Goal: Task Accomplishment & Management: Complete application form

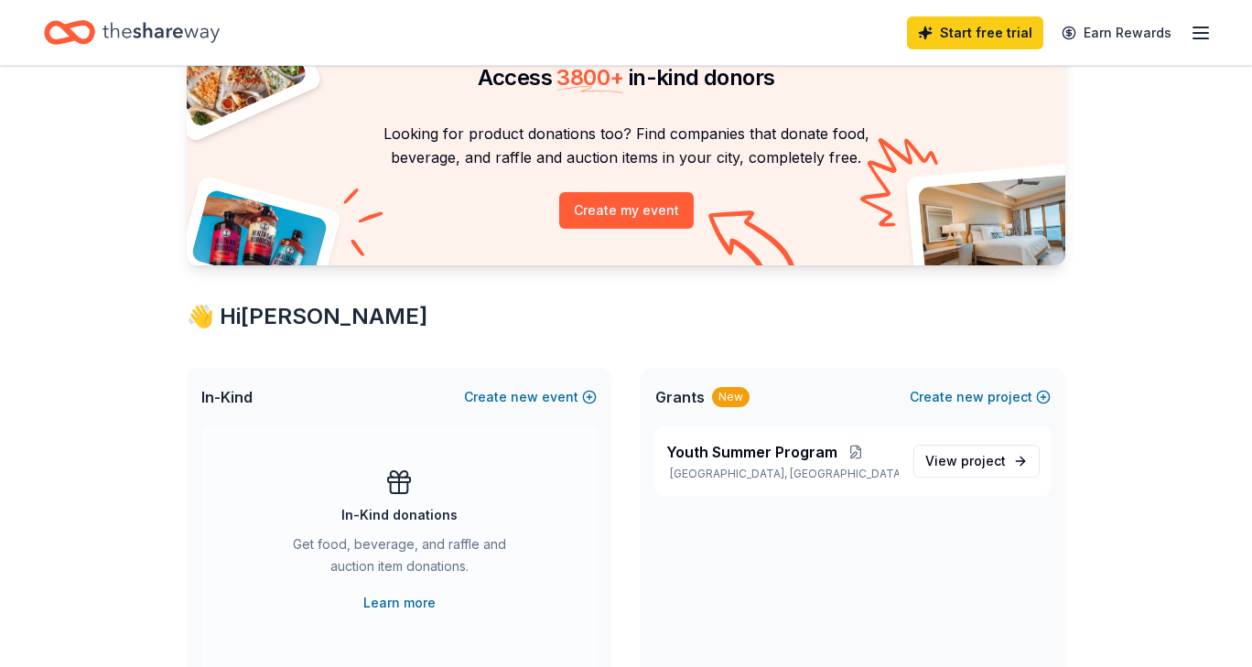
scroll to position [103, 0]
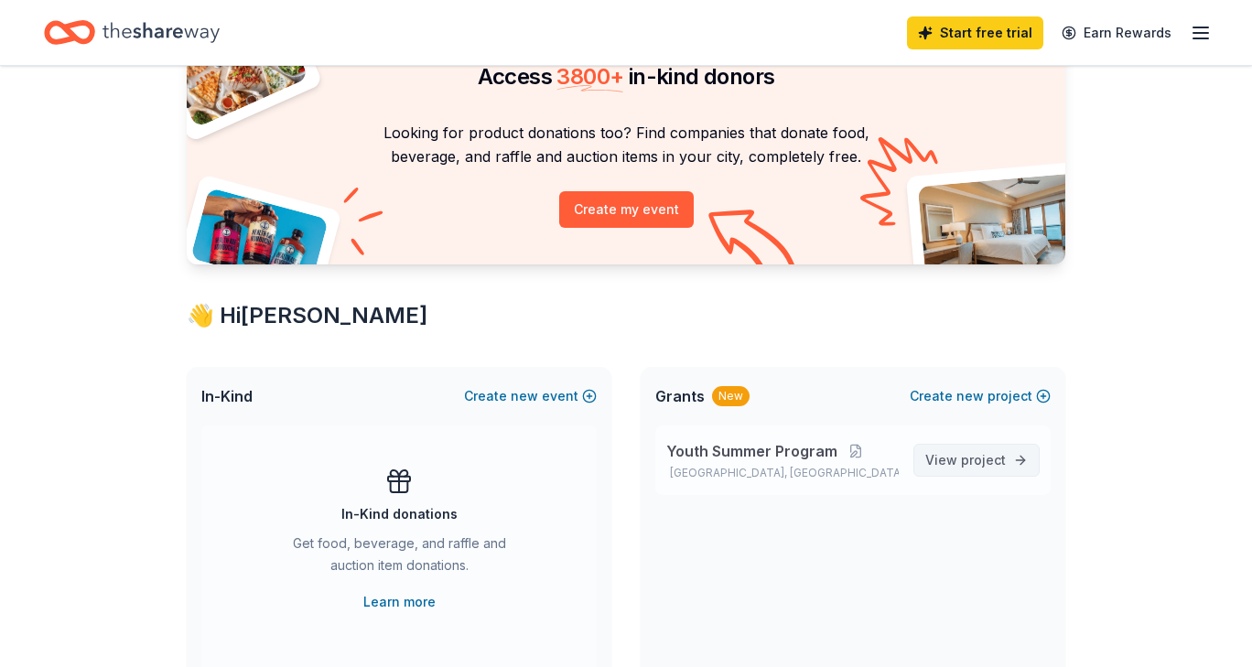
click at [1004, 461] on span "project" at bounding box center [983, 460] width 45 height 16
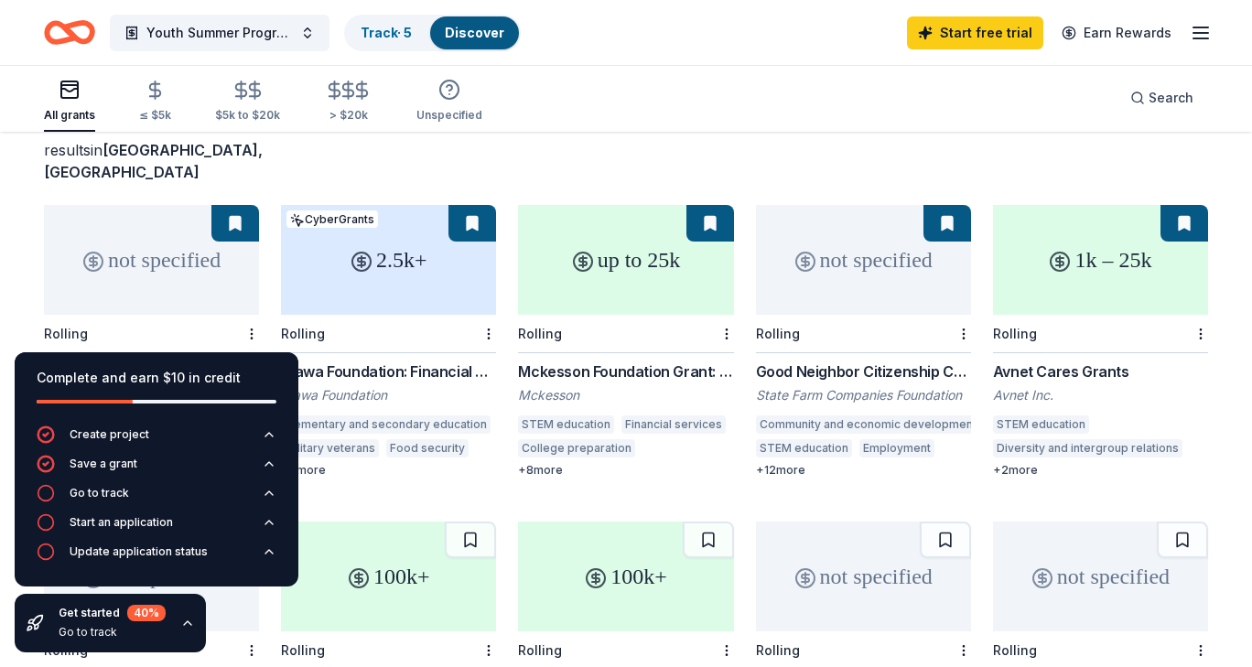
scroll to position [136, 0]
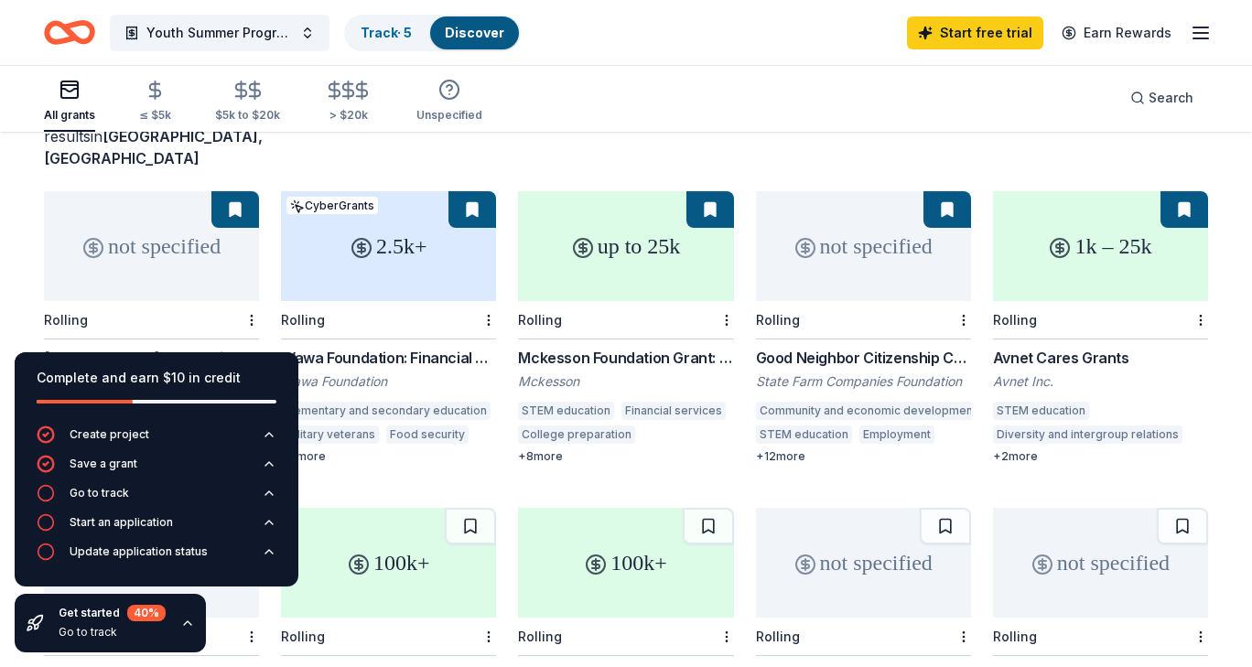
click at [401, 457] on div "not specified Rolling Tony Robbins Foundation Grant Anthony Robbins Foundation …" at bounding box center [626, 486] width 1165 height 590
click at [593, 115] on div "All grants ≤ $5k $5k to $20k > $20k Unspecified Search" at bounding box center [626, 98] width 1165 height 68
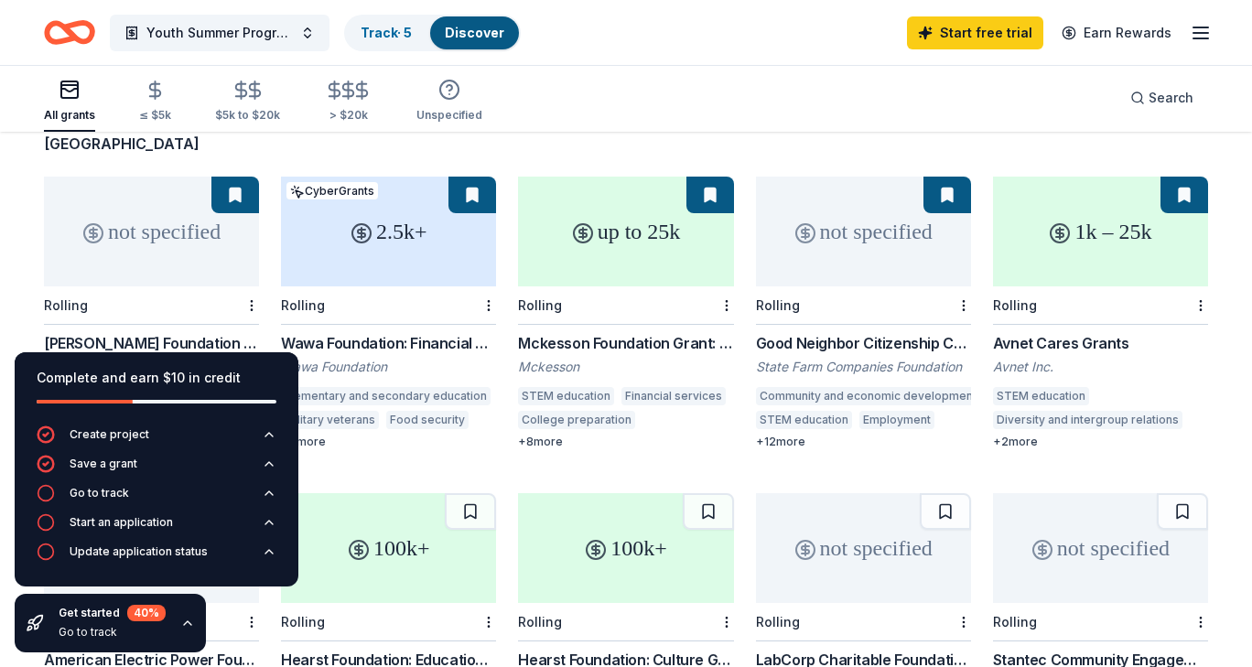
scroll to position [191, 0]
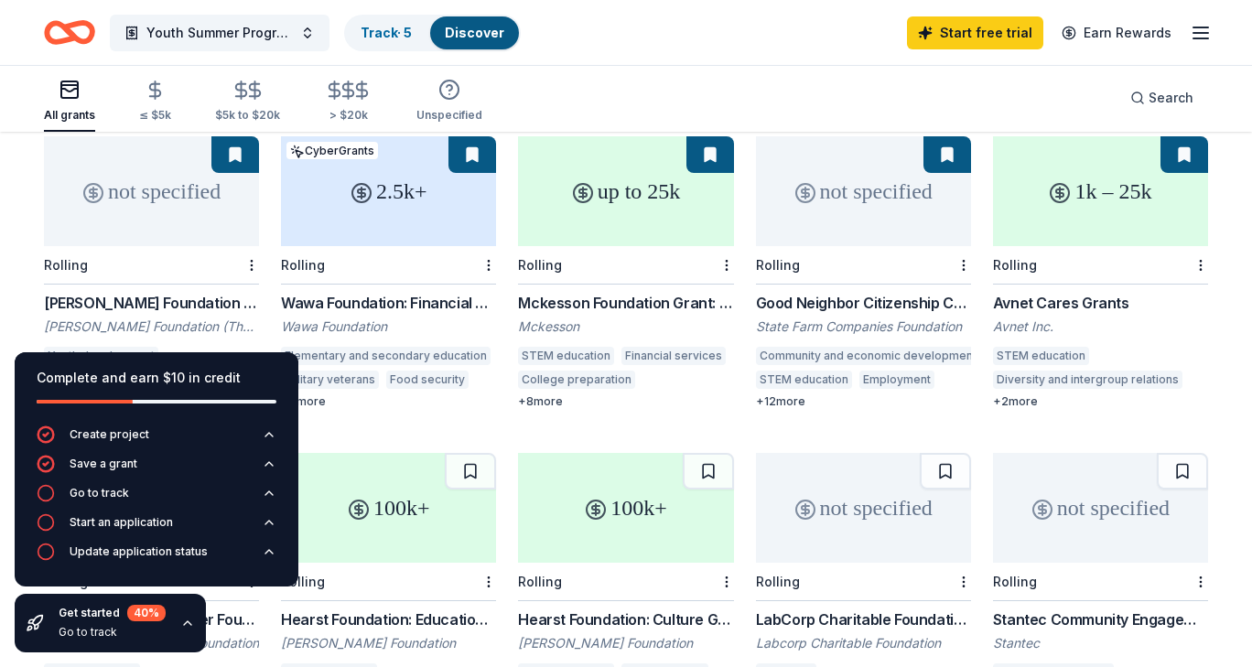
click at [385, 213] on div "2.5k+" at bounding box center [388, 191] width 215 height 110
click at [309, 30] on button "Youth Summer Program" at bounding box center [220, 33] width 220 height 37
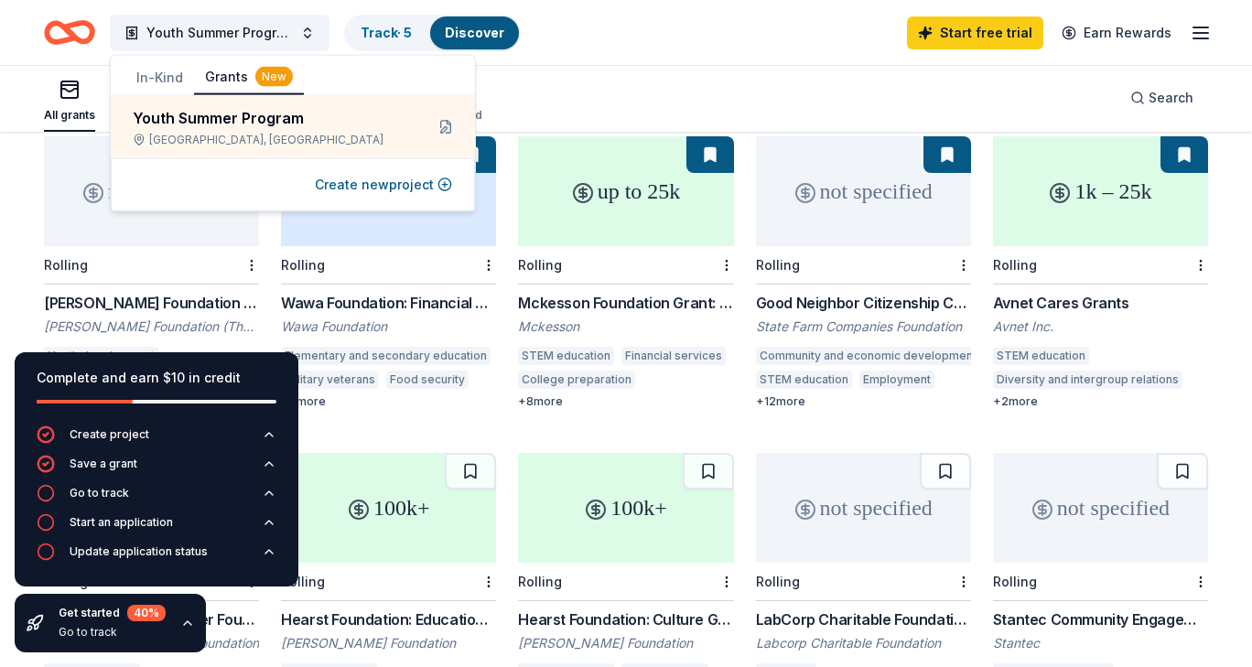
click at [153, 78] on button "In-Kind" at bounding box center [159, 77] width 69 height 33
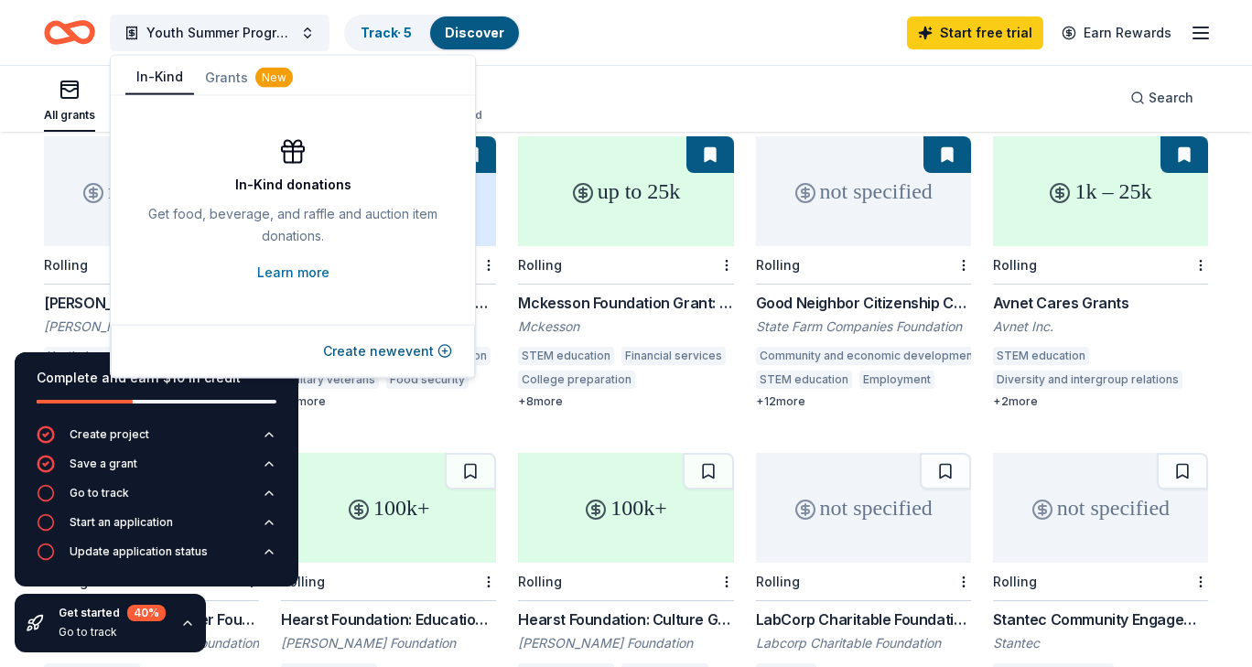
click at [481, 35] on link "Discover" at bounding box center [475, 33] width 60 height 16
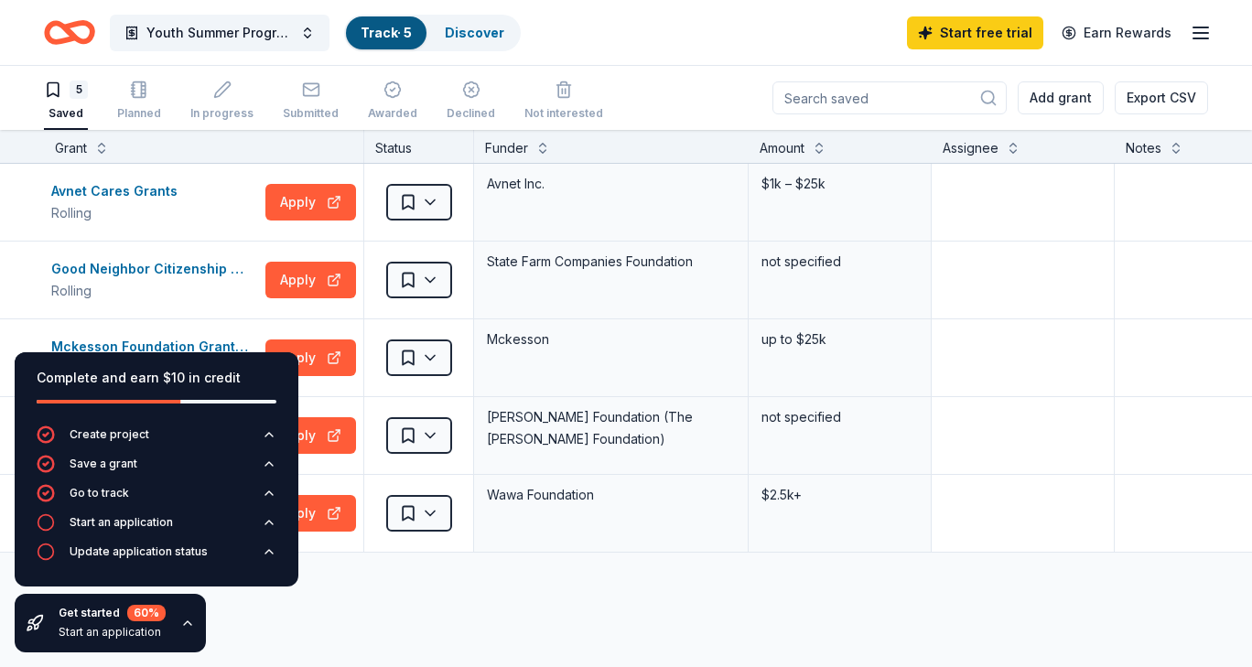
click at [1202, 38] on line "button" at bounding box center [1201, 38] width 15 height 0
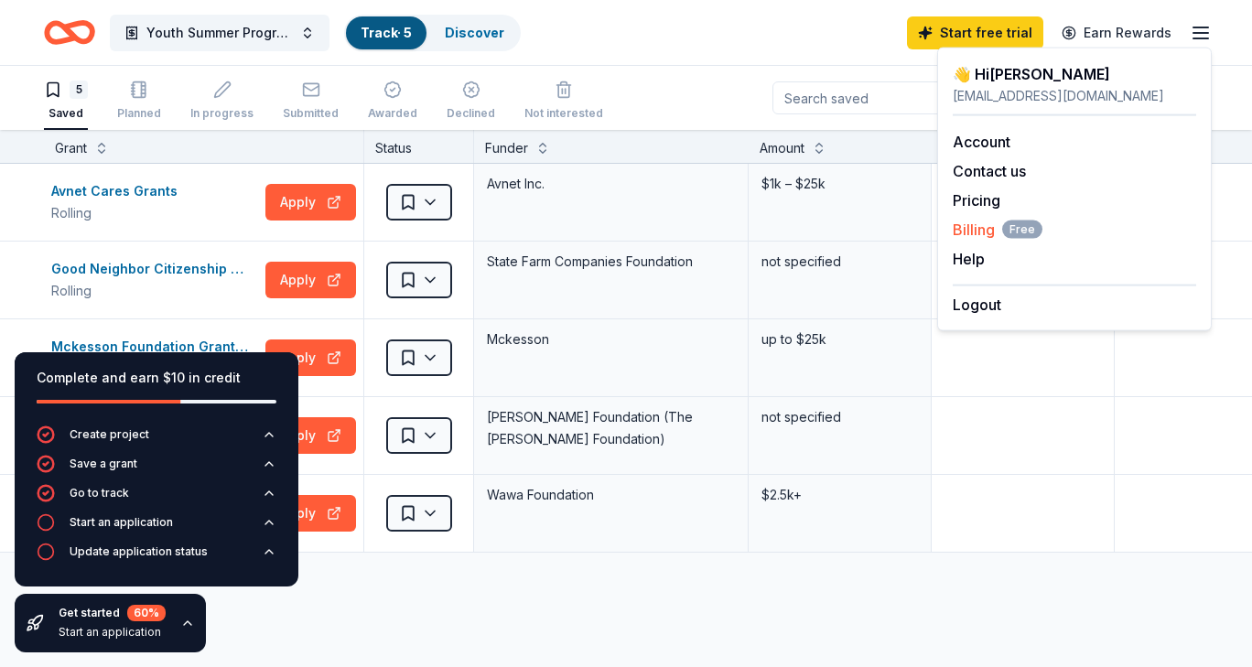
click at [985, 228] on span "Billing Free" at bounding box center [998, 230] width 90 height 22
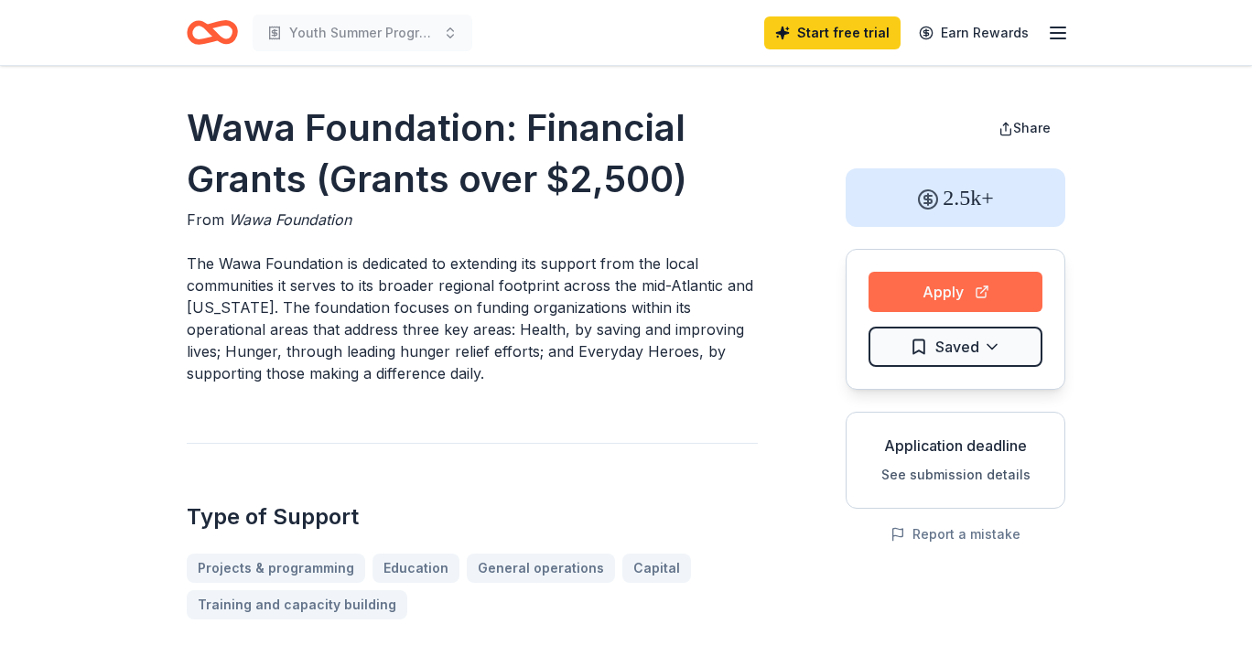
click at [980, 292] on button "Apply" at bounding box center [956, 292] width 174 height 40
click at [958, 473] on button "See submission details" at bounding box center [956, 475] width 149 height 22
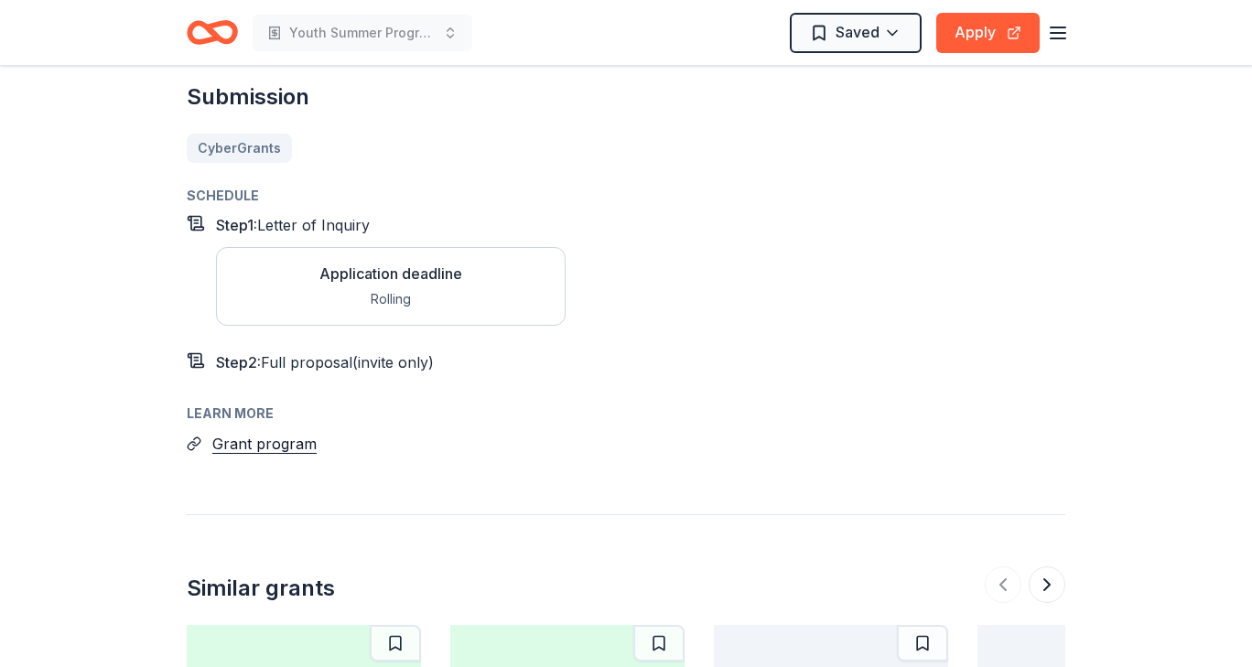
scroll to position [2027, 0]
click at [243, 403] on div "Learn more" at bounding box center [626, 414] width 879 height 22
click at [267, 432] on button "Grant program" at bounding box center [264, 444] width 104 height 24
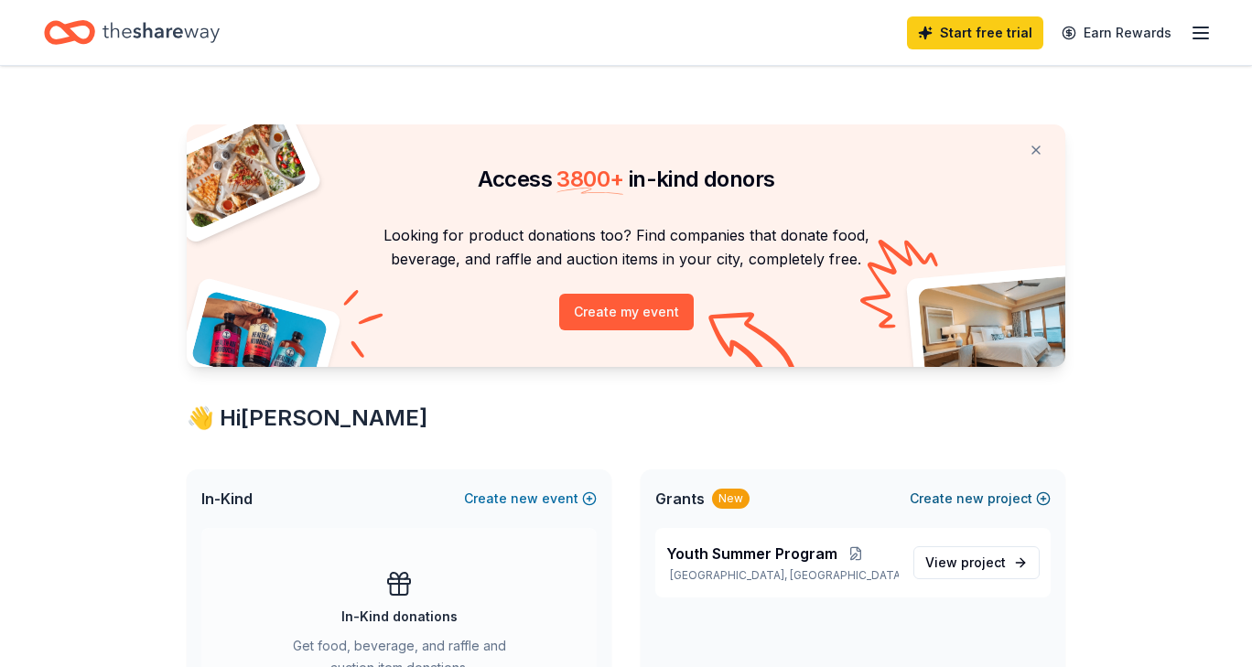
click at [1002, 491] on button "Create new project" at bounding box center [980, 499] width 141 height 22
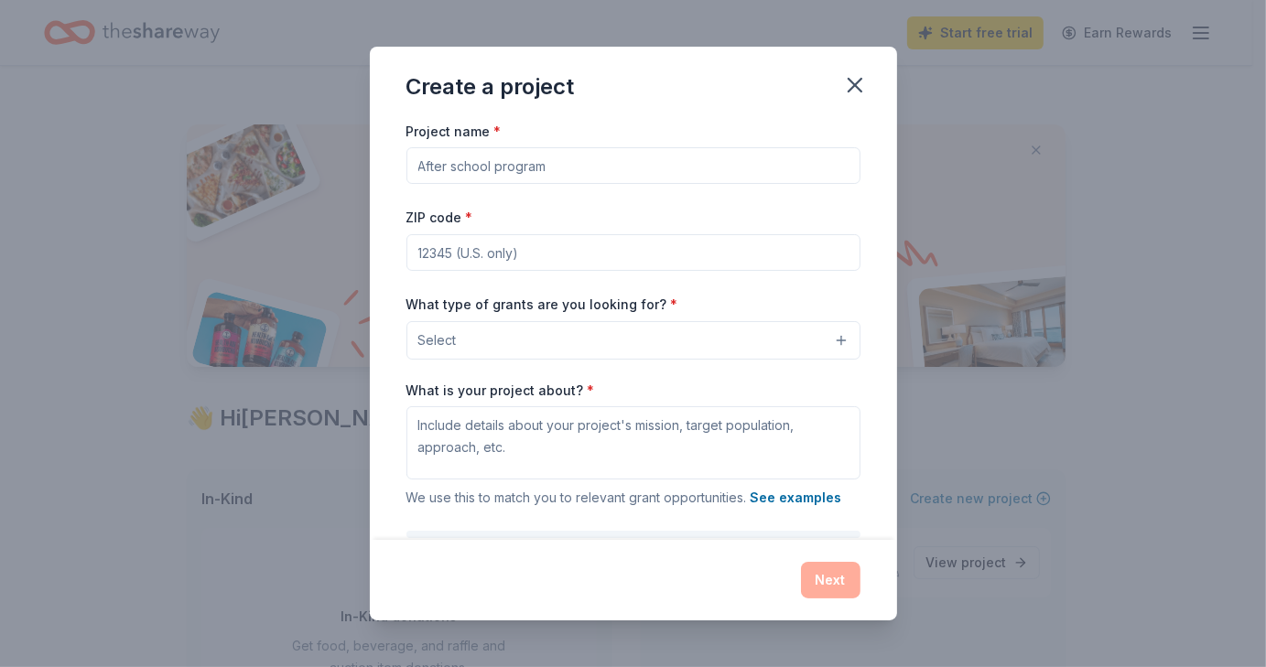
click at [656, 164] on input "Project name *" at bounding box center [633, 165] width 454 height 37
click at [412, 161] on input "Building Repairs" at bounding box center [633, 165] width 454 height 37
type input "Major Building Repairs"
click at [570, 259] on input "ZIP code *" at bounding box center [633, 252] width 454 height 37
type input "23434"
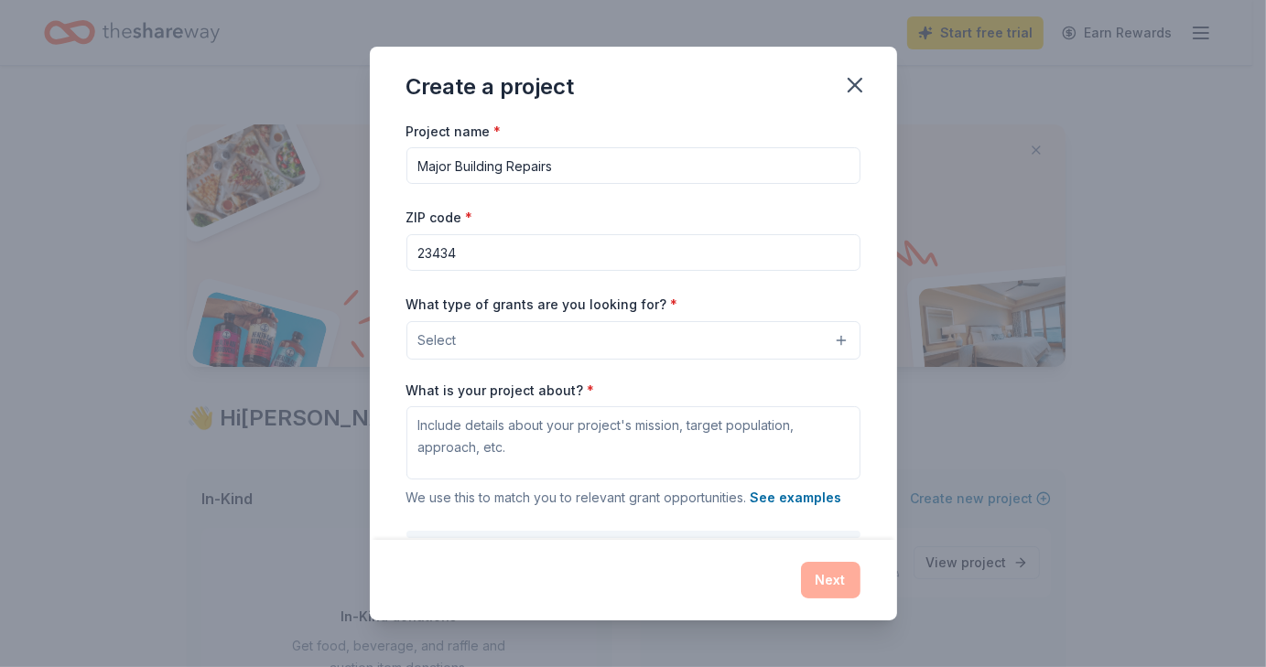
click at [731, 354] on button "Select" at bounding box center [633, 340] width 454 height 38
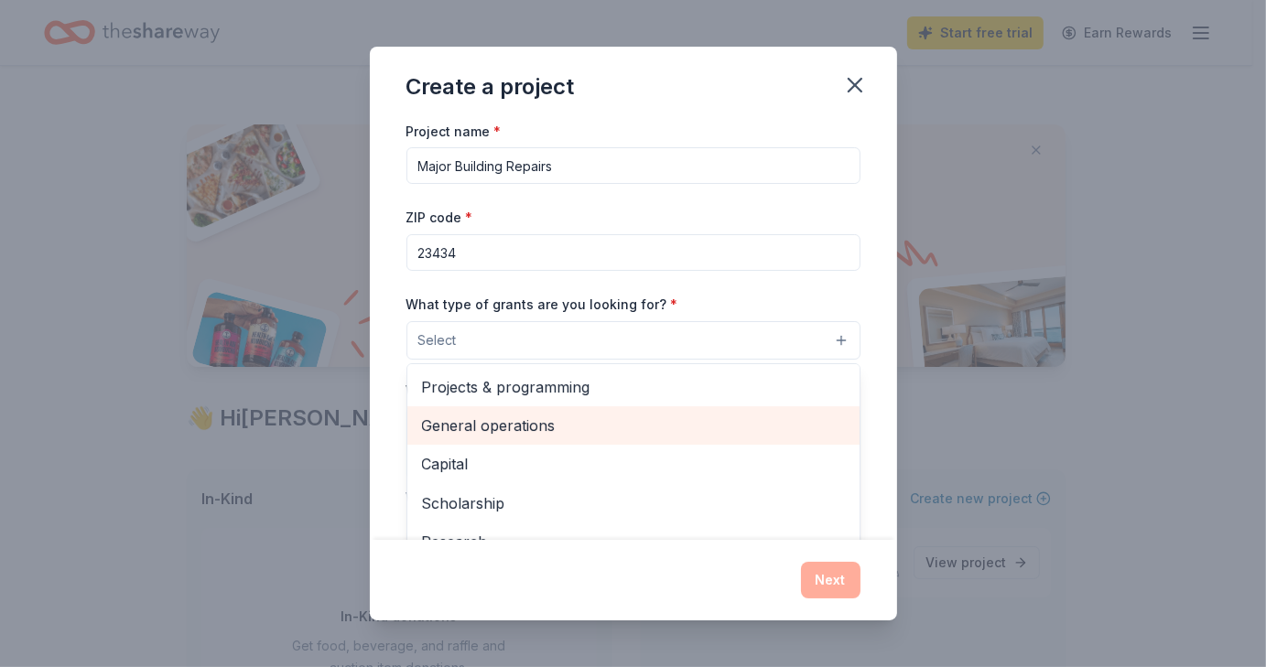
drag, startPoint x: 677, startPoint y: 385, endPoint x: 712, endPoint y: 447, distance: 70.5
click at [712, 447] on div "Projects & programming General operations Capital Scholarship Research Educatio…" at bounding box center [633, 473] width 454 height 220
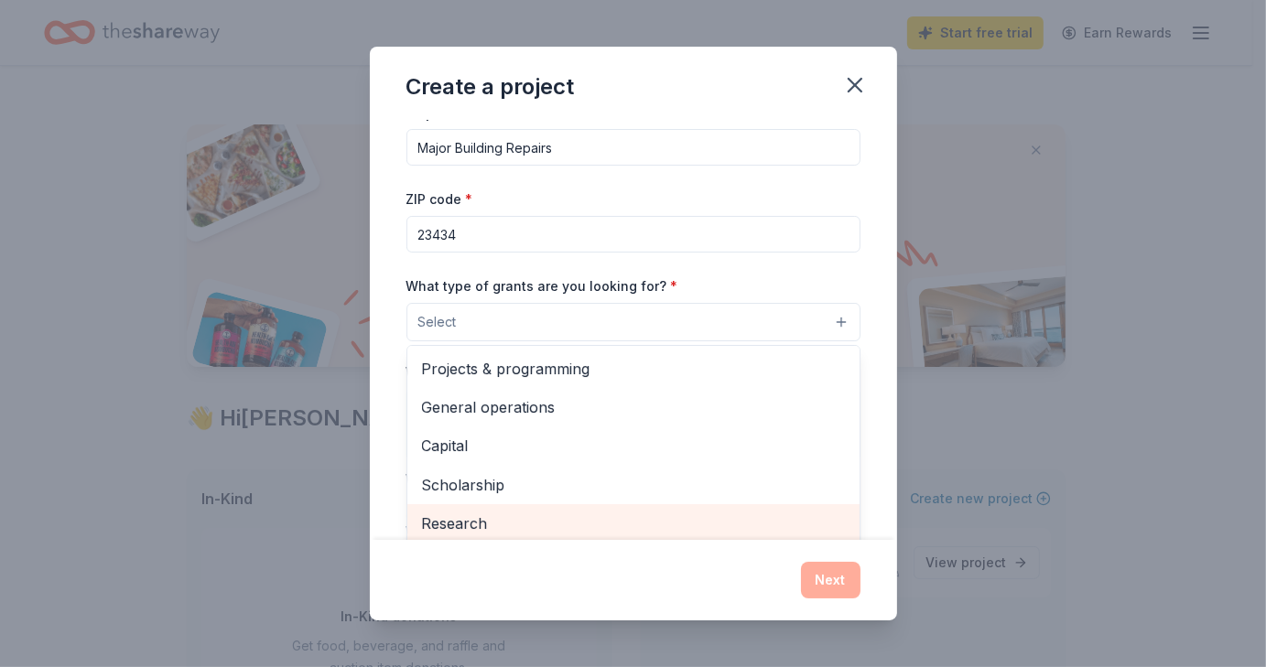
scroll to position [16, 0]
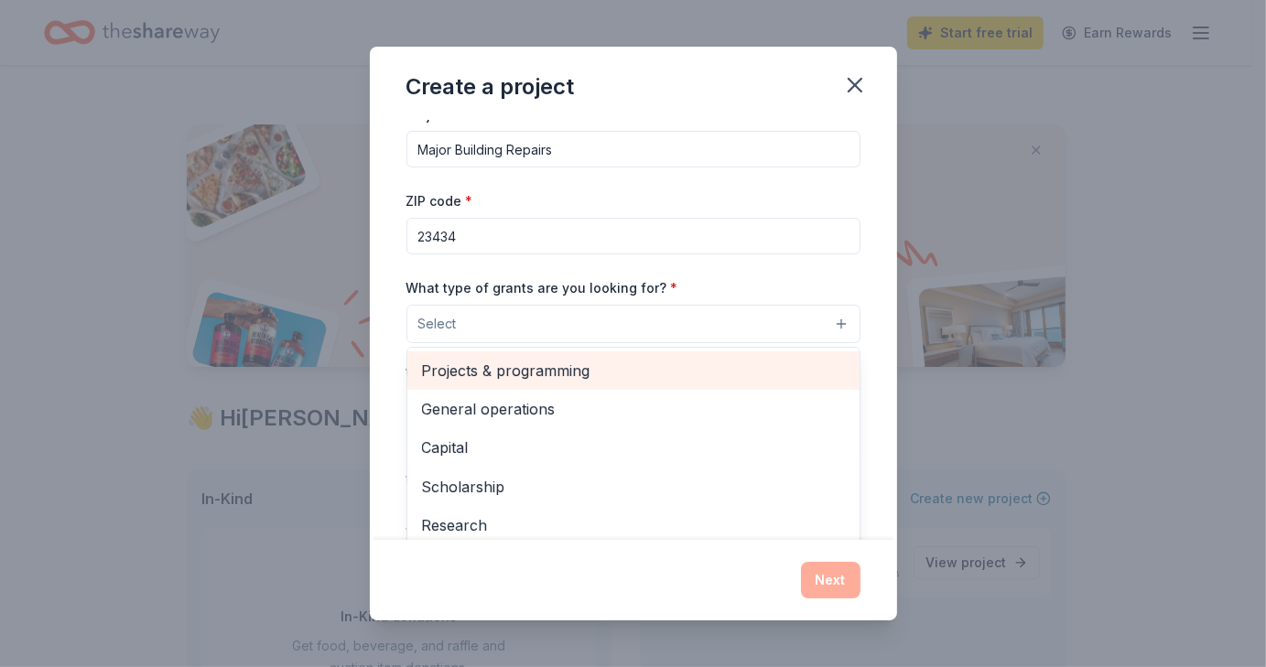
click at [670, 367] on span "Projects & programming" at bounding box center [633, 371] width 423 height 24
click at [645, 374] on span "General operations" at bounding box center [633, 373] width 423 height 24
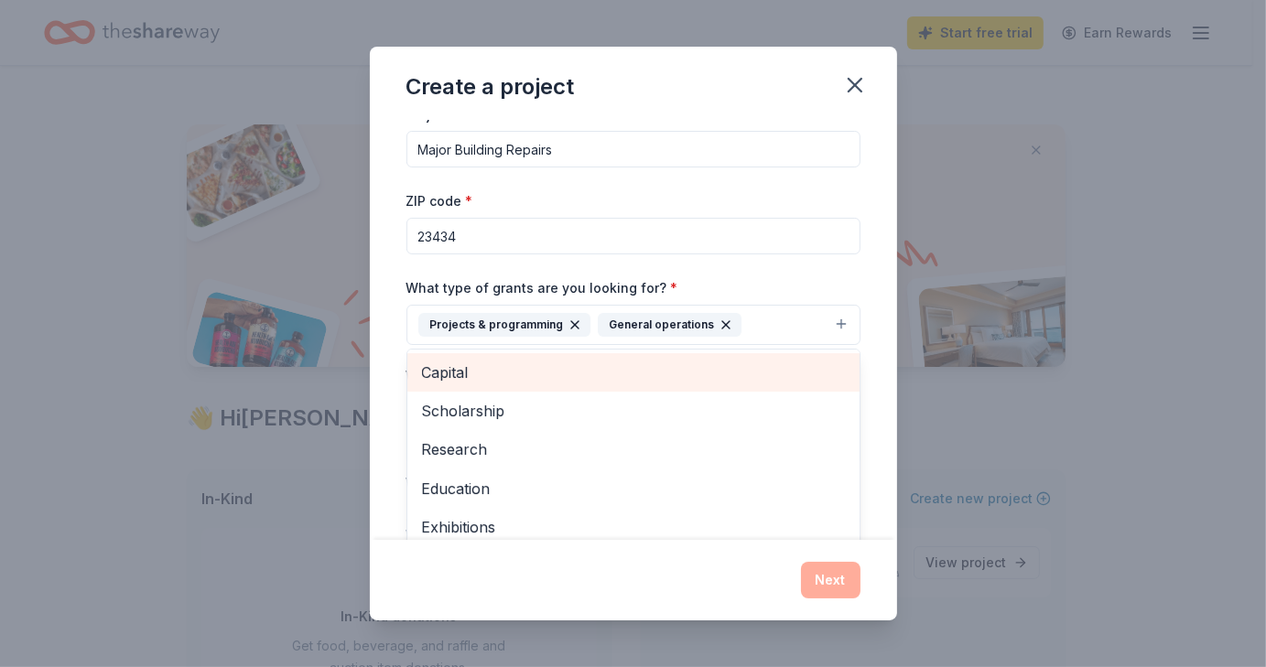
click at [651, 373] on span "Capital" at bounding box center [633, 373] width 423 height 24
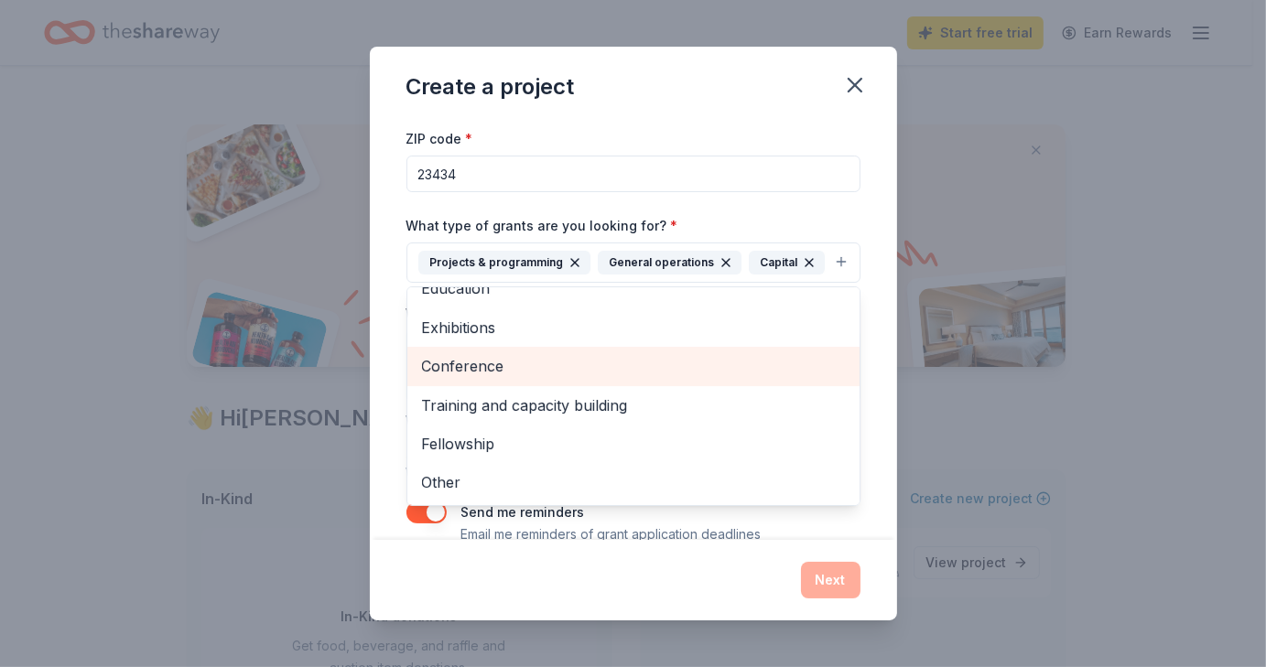
scroll to position [81, 0]
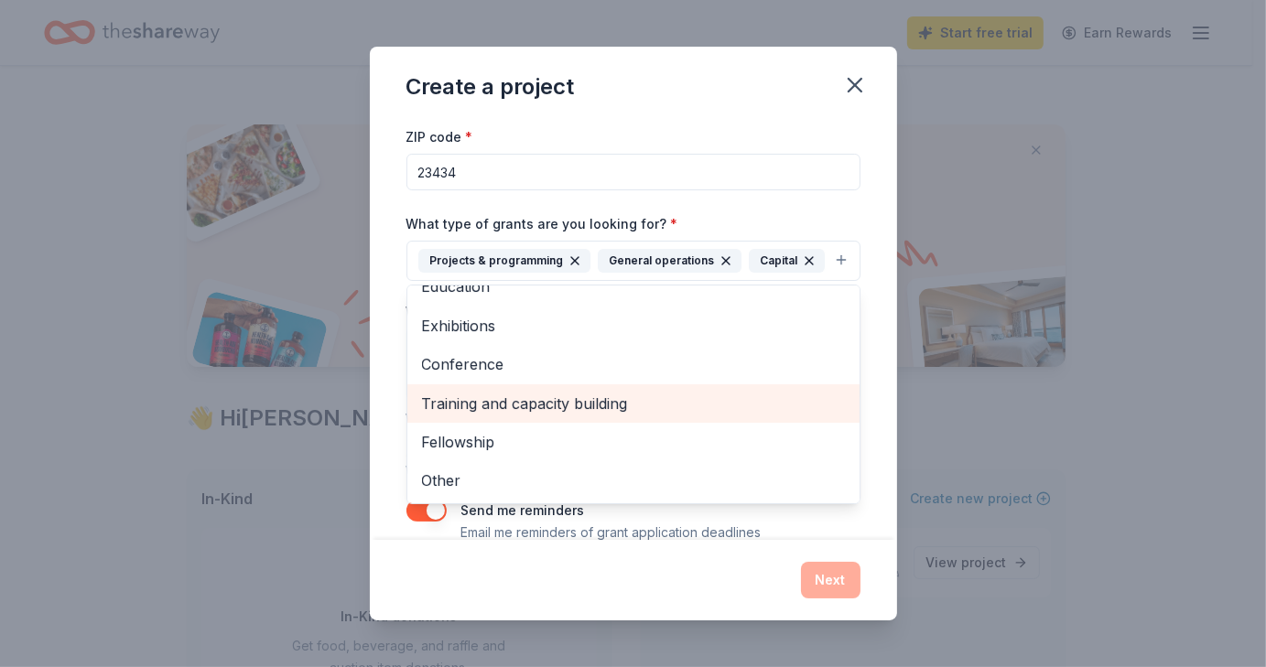
click at [672, 416] on span "Training and capacity building" at bounding box center [633, 404] width 423 height 24
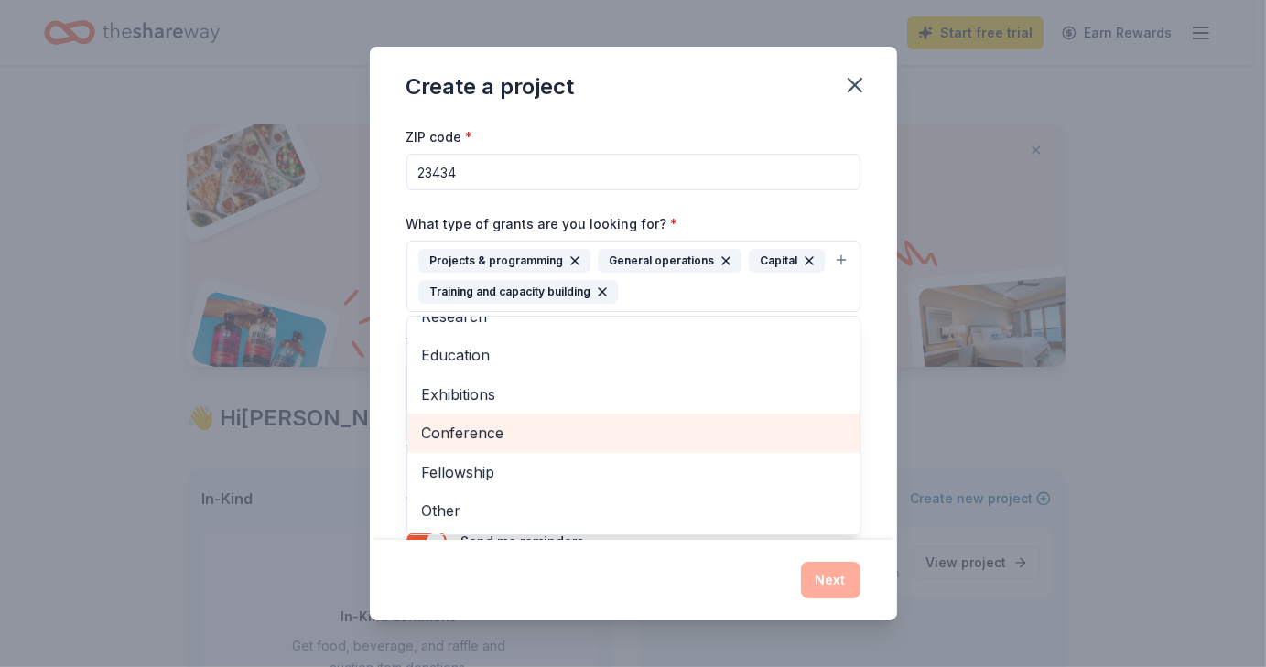
scroll to position [60, 0]
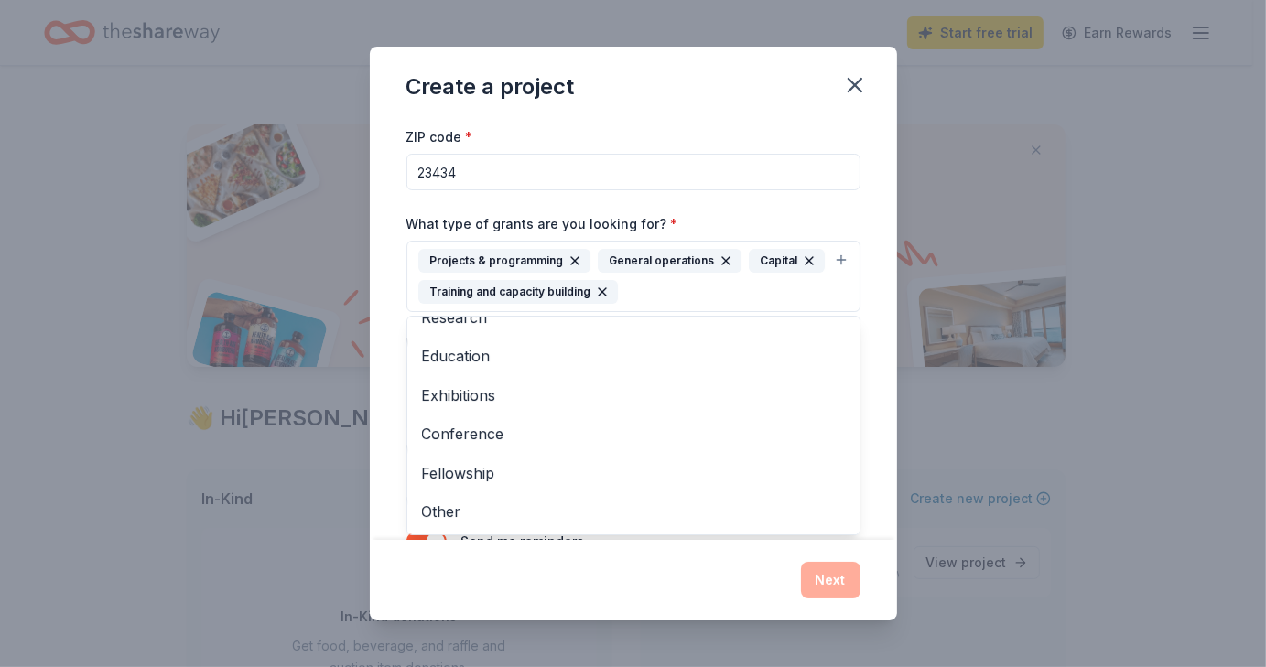
click at [829, 585] on div "Create a project Project name * Major Building Repairs ZIP code * 23434 What ty…" at bounding box center [633, 334] width 527 height 574
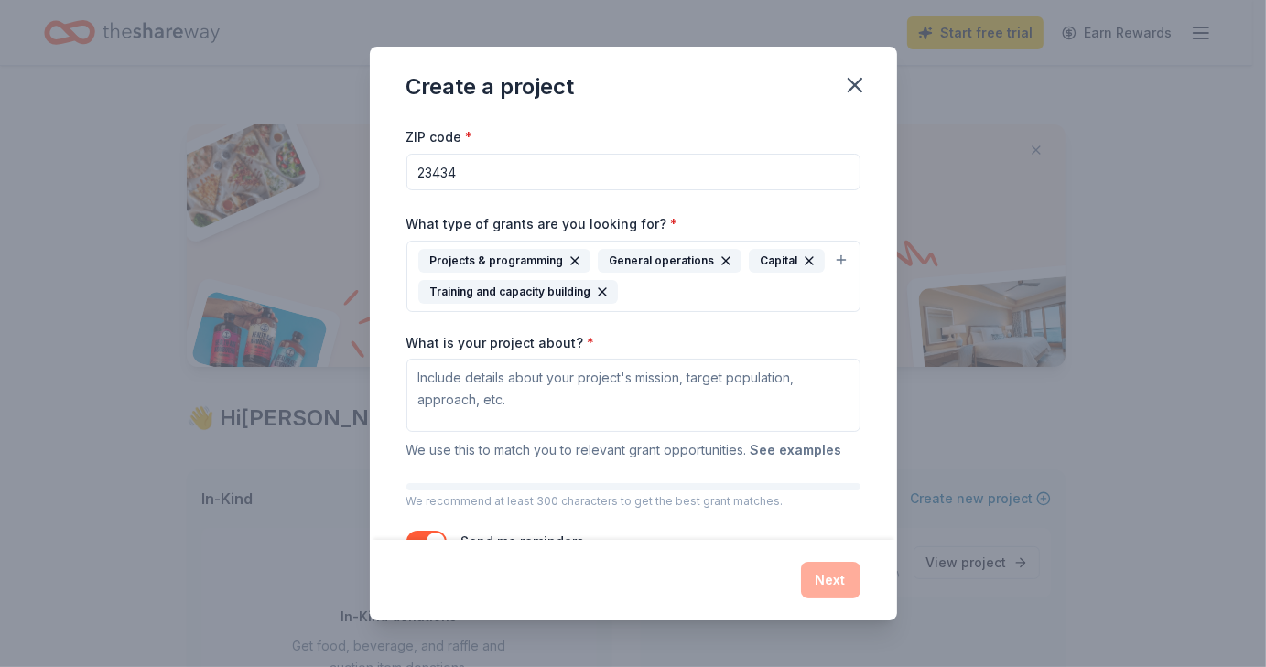
click at [783, 446] on button "See examples" at bounding box center [797, 450] width 92 height 22
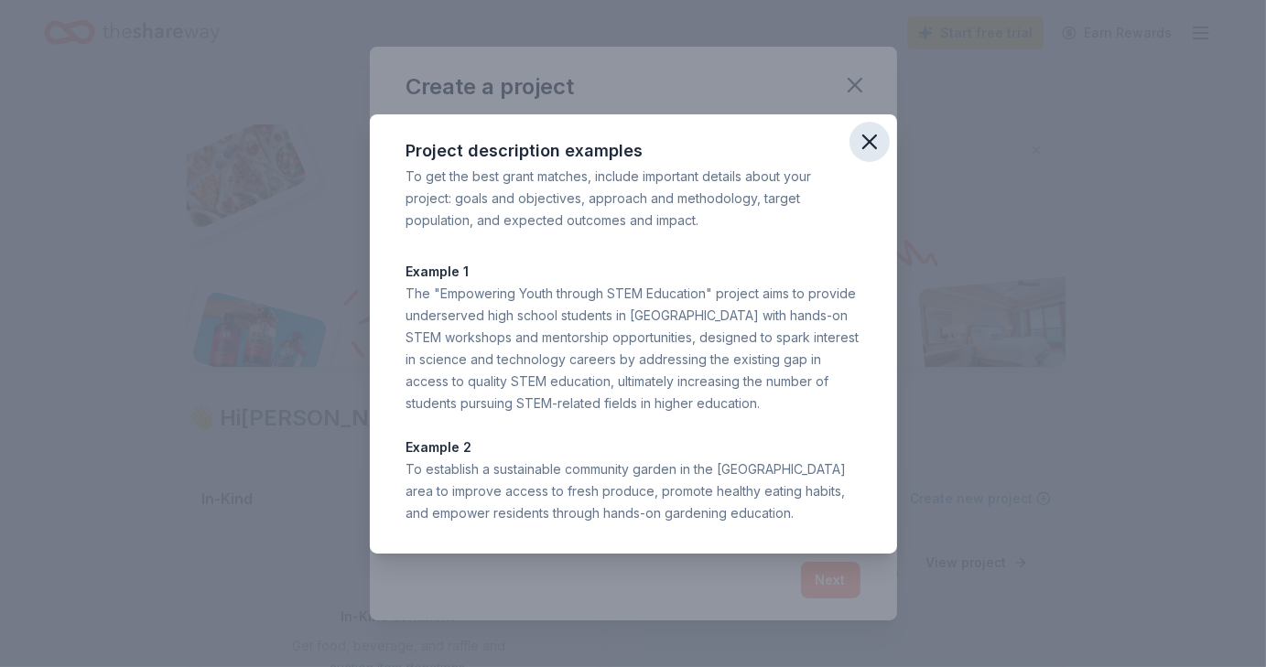
click at [872, 138] on icon "button" at bounding box center [869, 141] width 13 height 13
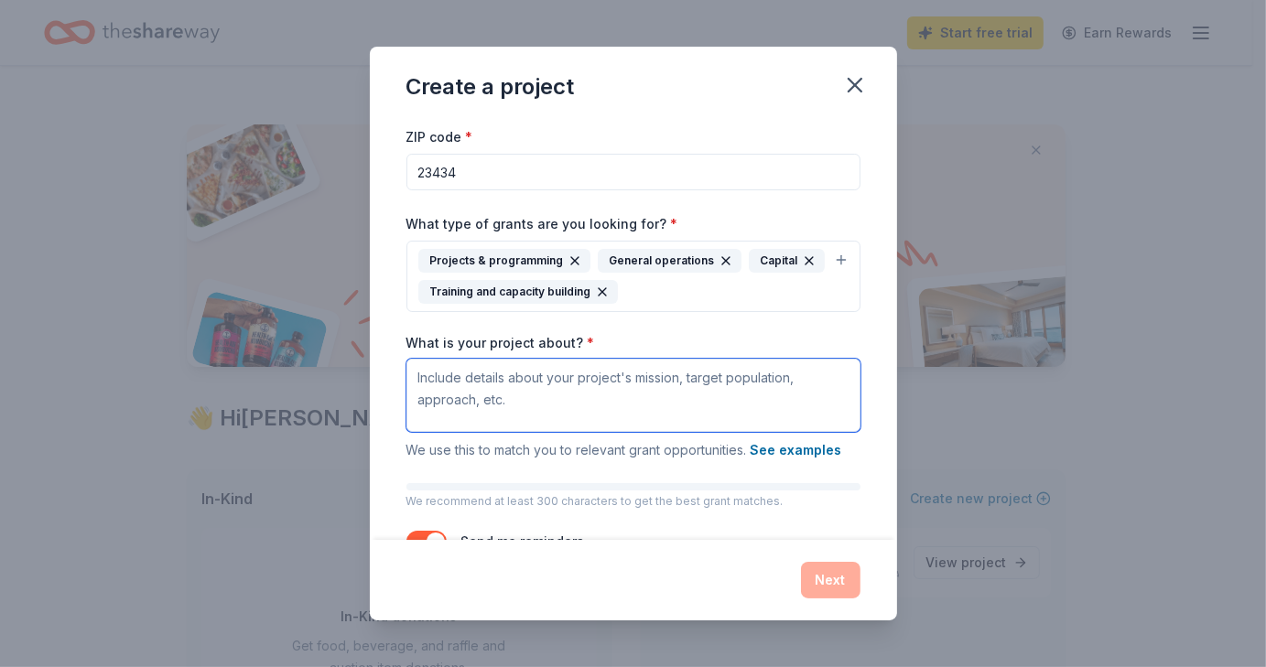
click at [658, 368] on textarea "What is your project about? *" at bounding box center [633, 395] width 454 height 73
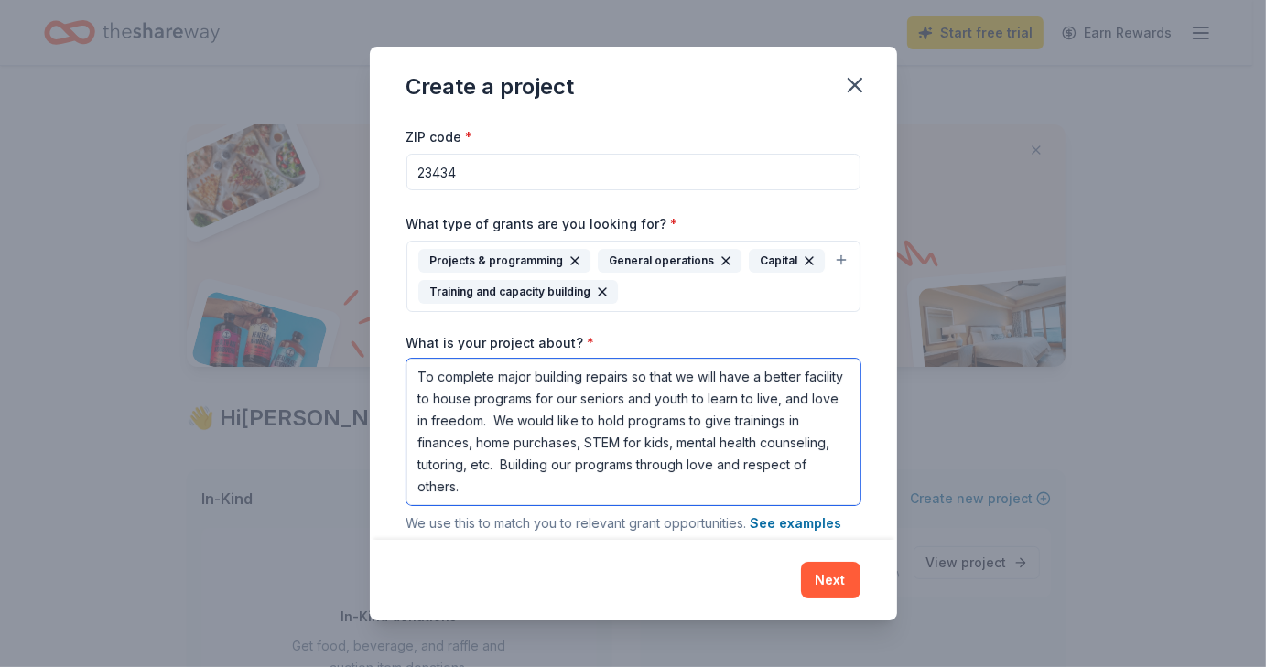
scroll to position [0, 0]
type textarea "To complete major building repairs so that we will have a better facility to ho…"
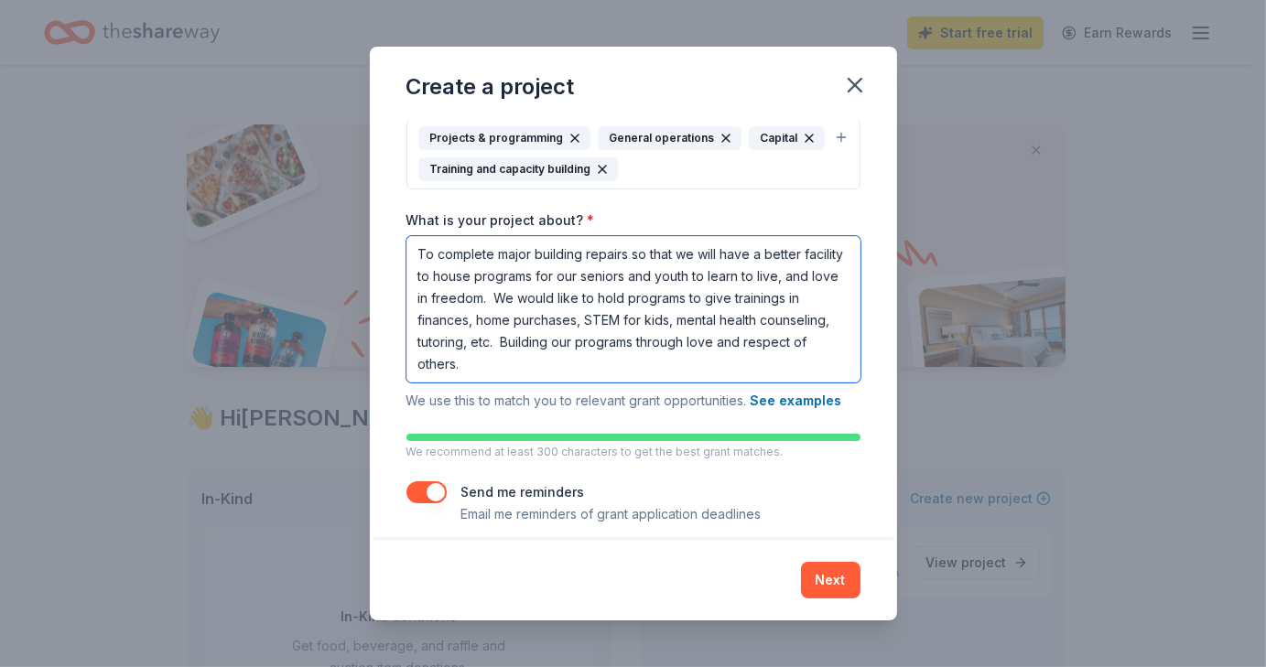
scroll to position [216, 0]
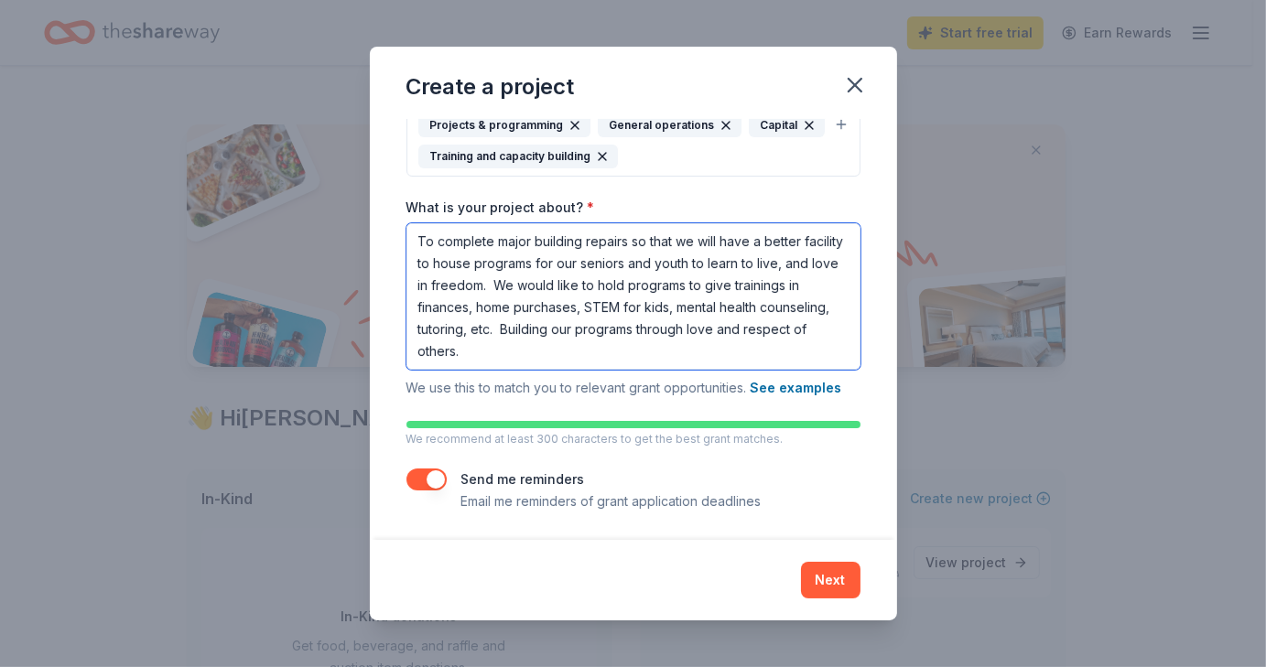
drag, startPoint x: 420, startPoint y: 461, endPoint x: 698, endPoint y: 427, distance: 279.6
click at [698, 427] on div "Project name * Major Building Repairs ZIP code * 23434 What type of grants are …" at bounding box center [633, 208] width 454 height 609
drag, startPoint x: 594, startPoint y: 359, endPoint x: 417, endPoint y: 255, distance: 206.0
click at [417, 255] on textarea "To complete major building repairs so that we will have a better facility to ho…" at bounding box center [633, 296] width 454 height 146
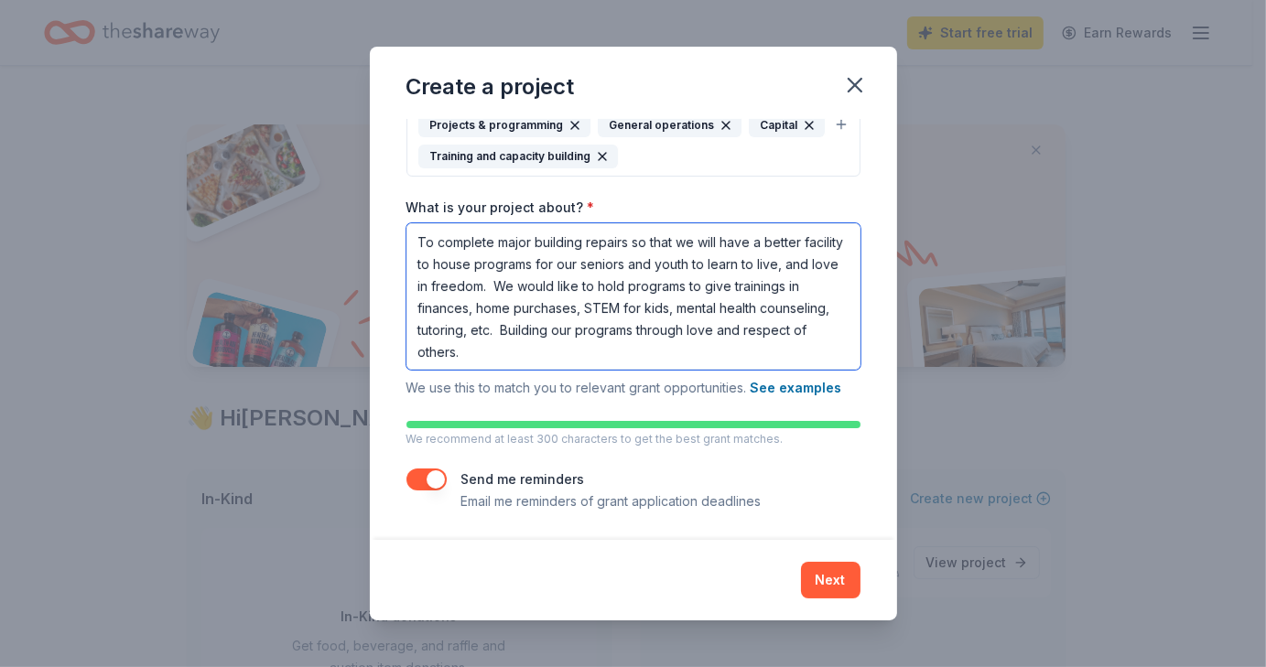
click at [630, 350] on textarea "To complete major building repairs so that we will have a better facility to ho…" at bounding box center [633, 296] width 454 height 146
drag, startPoint x: 623, startPoint y: 351, endPoint x: 396, endPoint y: 236, distance: 254.3
click at [396, 236] on div "Project name * Major Building Repairs ZIP code * 23434 What type of grants are …" at bounding box center [633, 330] width 527 height 420
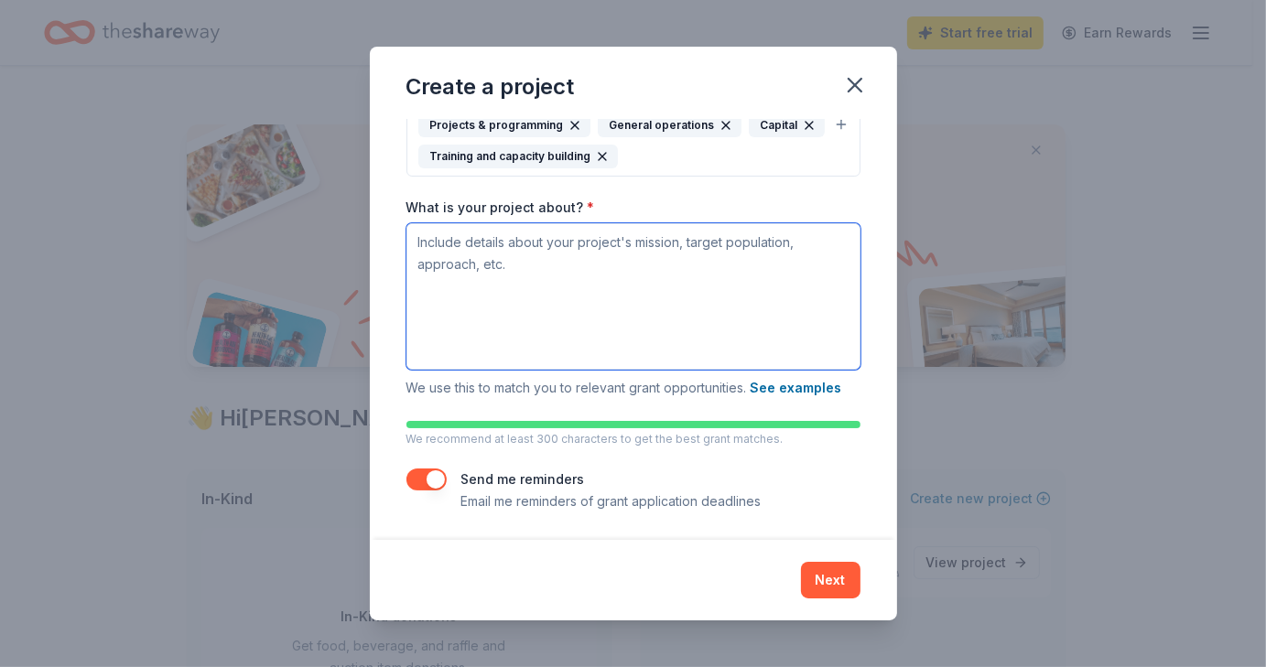
scroll to position [143, 0]
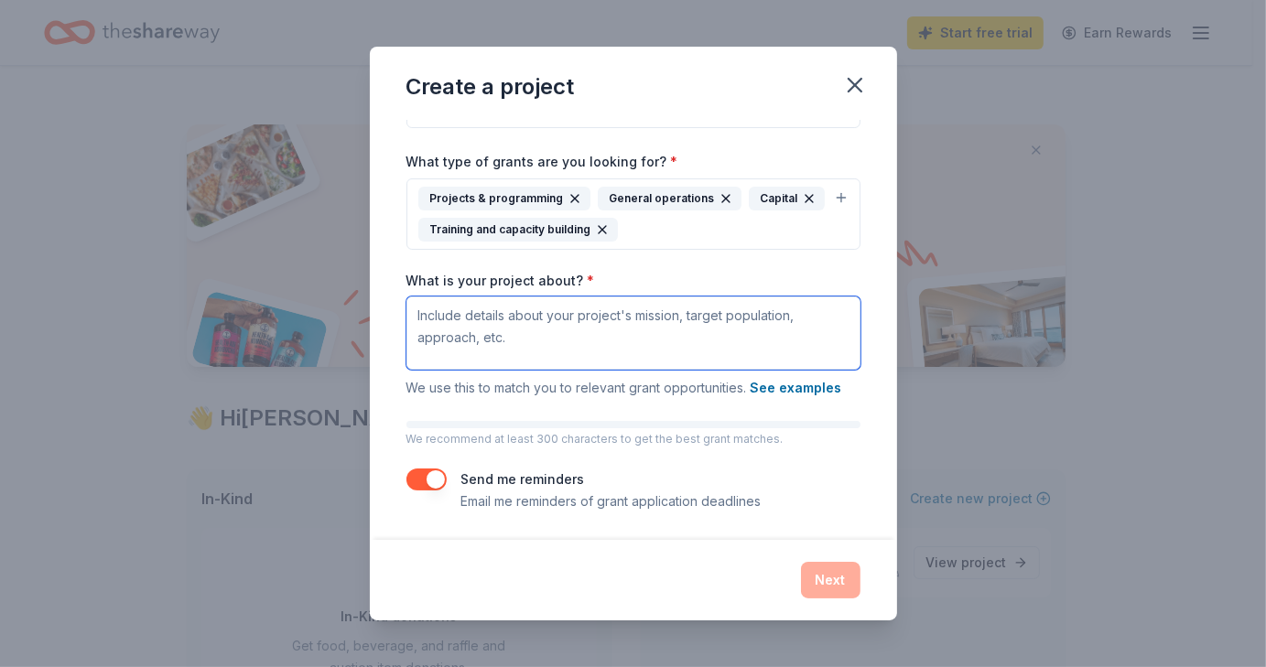
paste textarea "Our aim is to undertake significant building repairs, enhancing our facility to…"
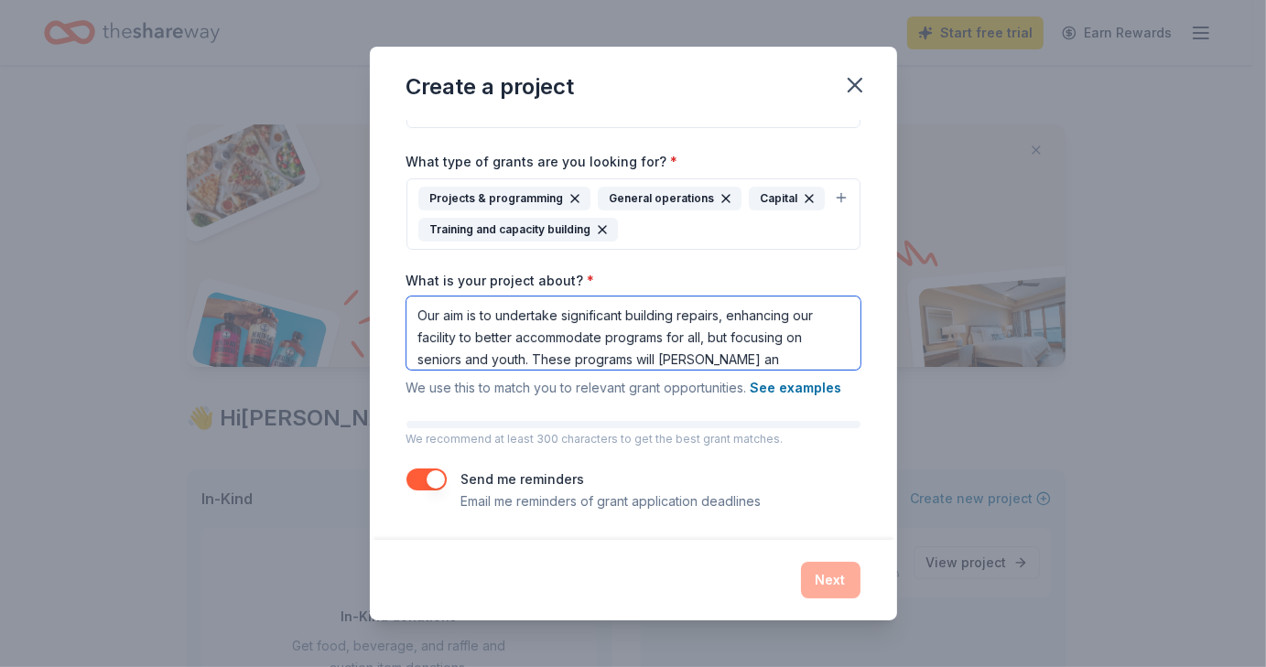
scroll to position [216, 0]
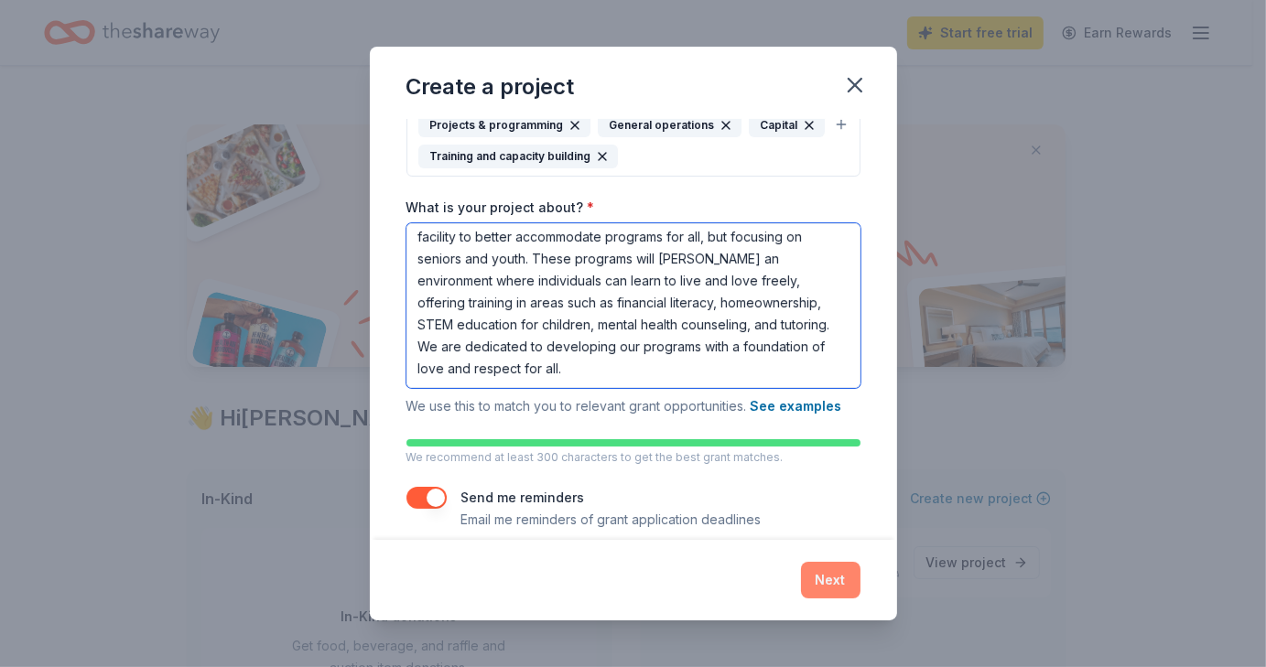
type textarea "Our aim is to undertake significant building repairs, enhancing our facility to…"
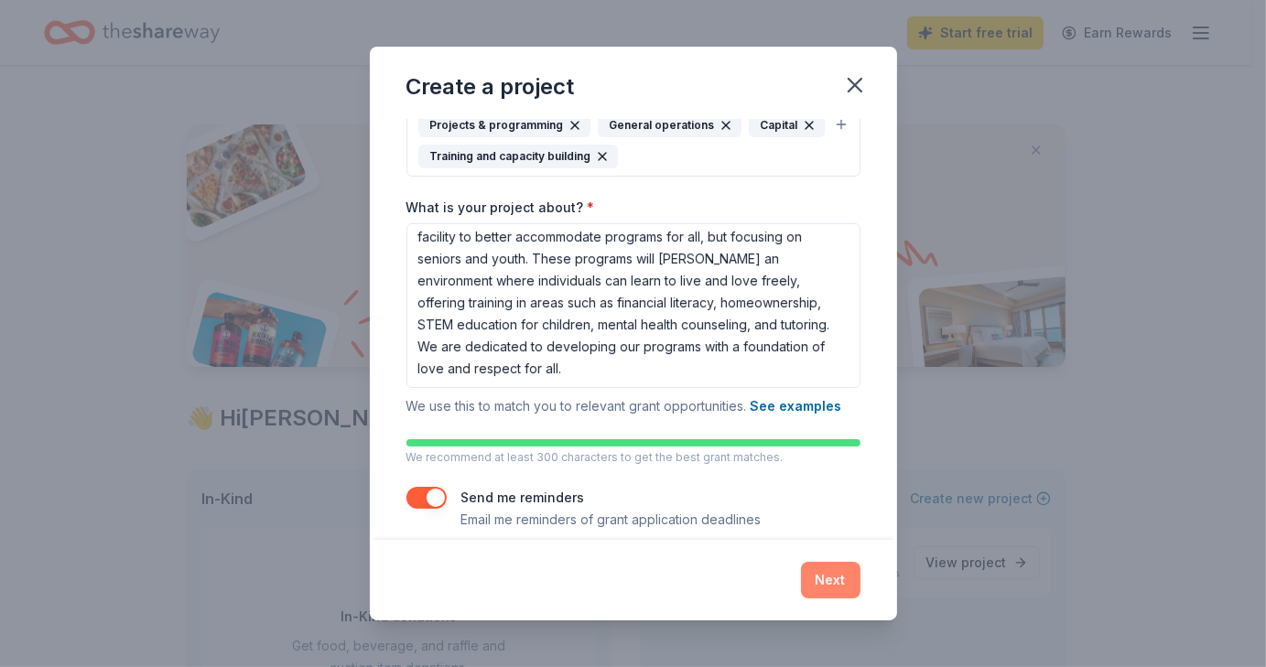
click at [820, 576] on button "Next" at bounding box center [831, 580] width 60 height 37
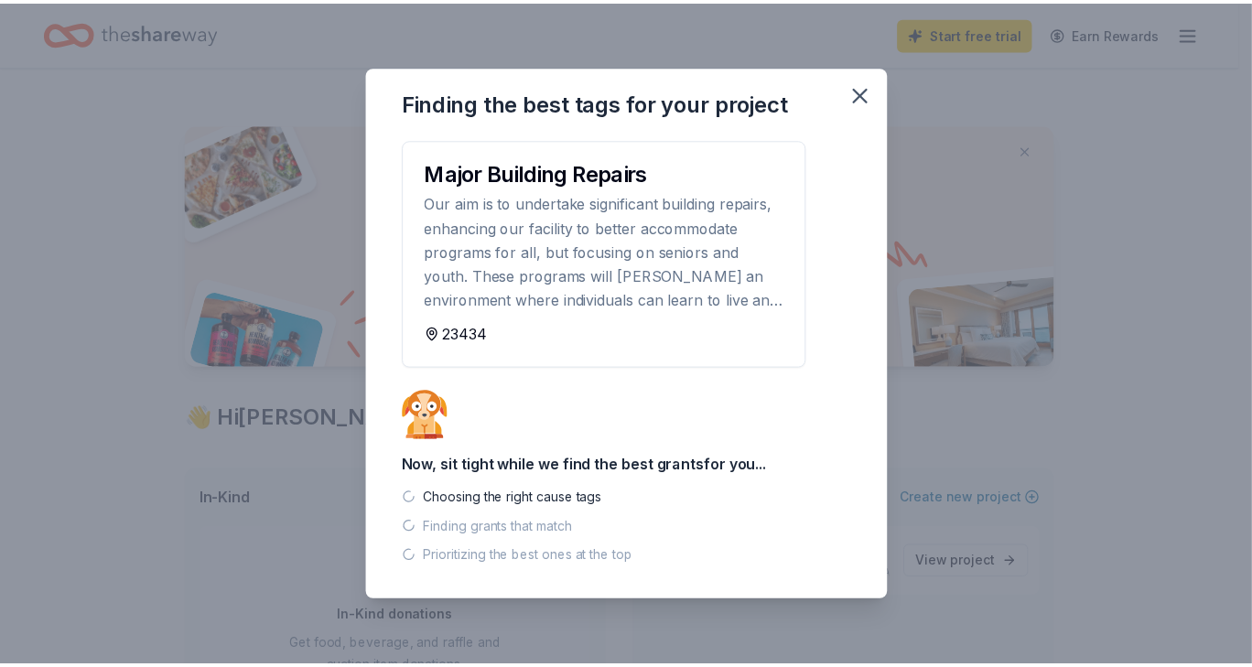
scroll to position [0, 0]
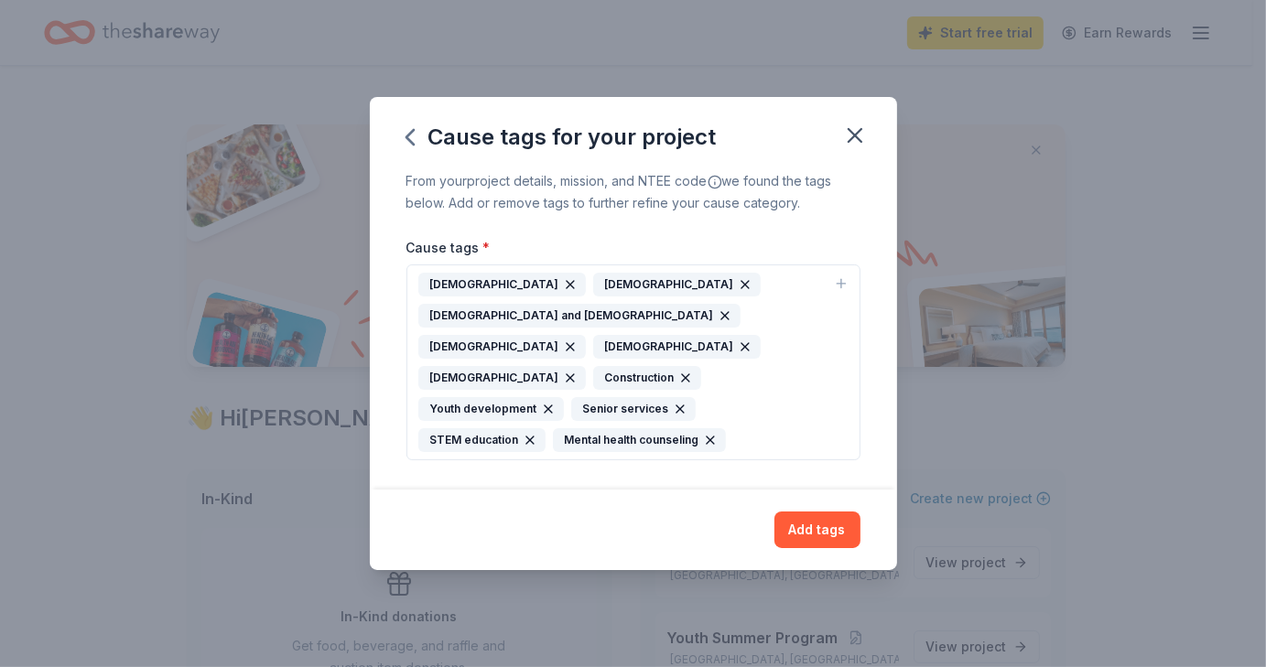
click at [563, 292] on icon "button" at bounding box center [570, 284] width 15 height 15
click at [718, 312] on icon "button" at bounding box center [725, 316] width 15 height 15
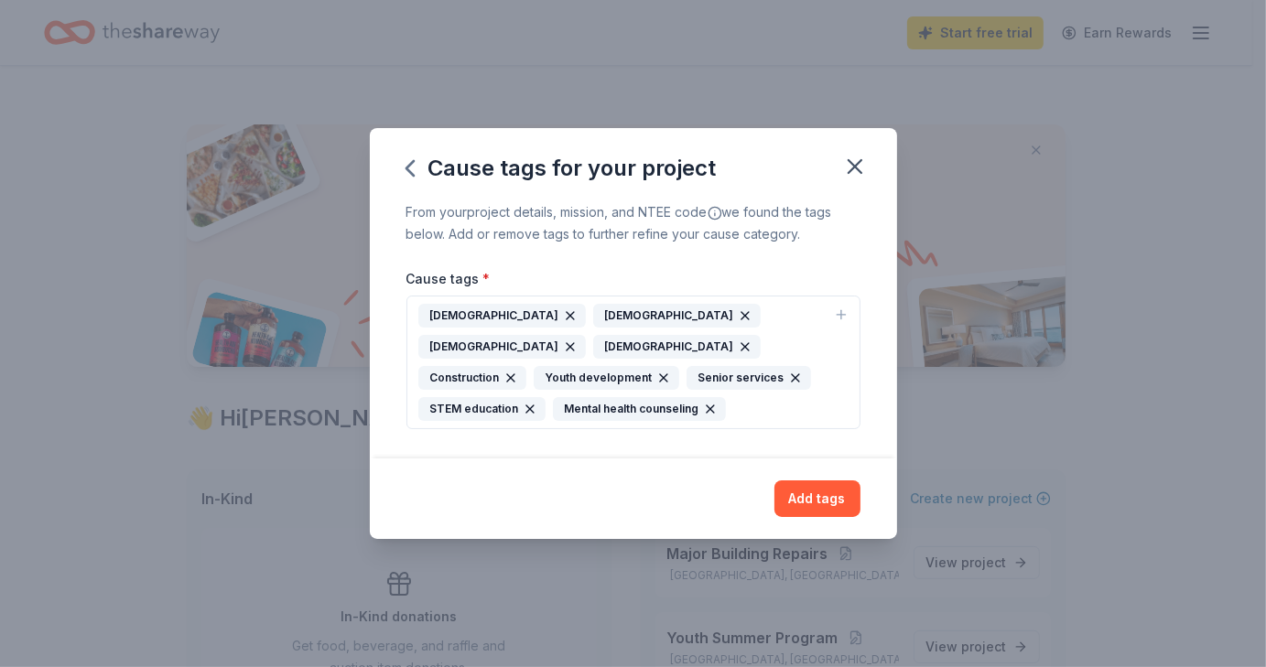
click at [742, 314] on icon "button" at bounding box center [745, 315] width 7 height 7
click at [574, 343] on icon "button" at bounding box center [570, 346] width 7 height 7
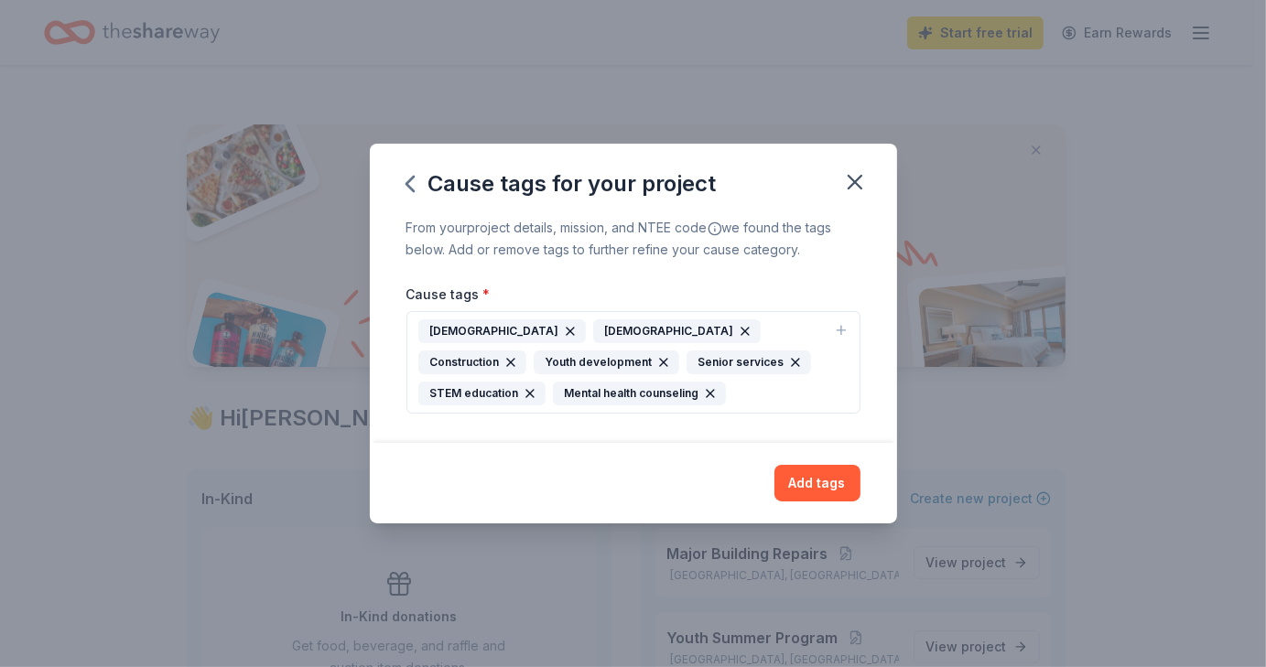
click at [738, 335] on icon "button" at bounding box center [745, 331] width 15 height 15
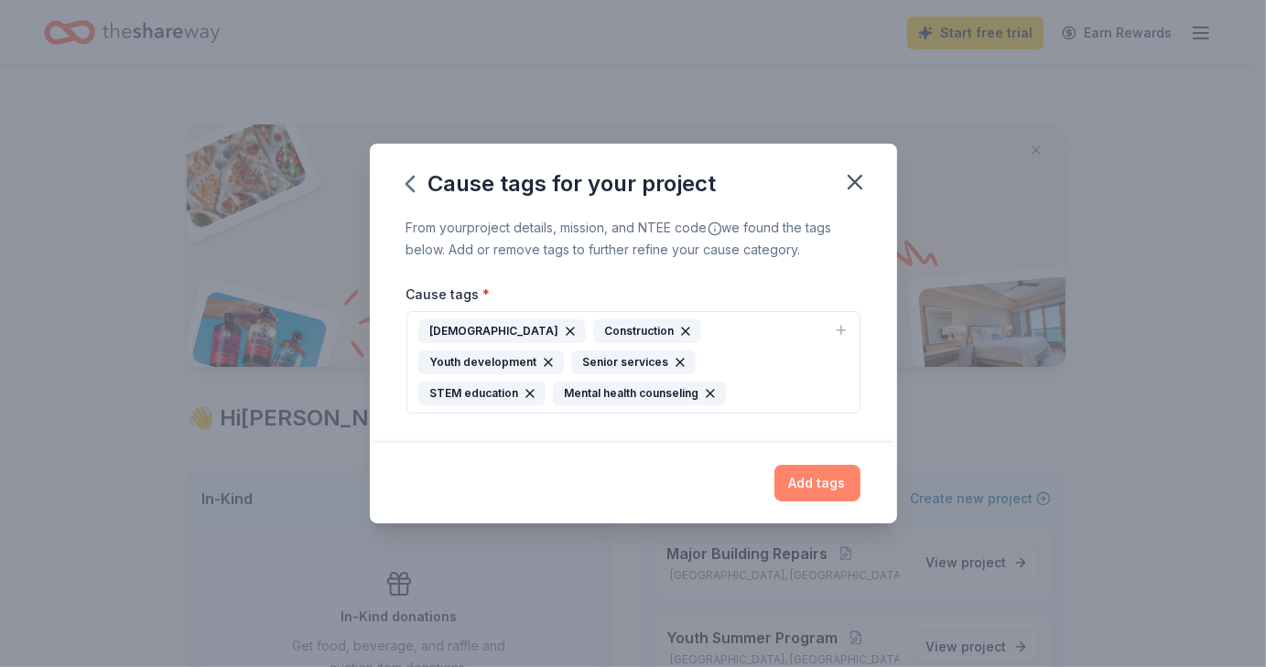
click at [806, 482] on button "Add tags" at bounding box center [818, 483] width 86 height 37
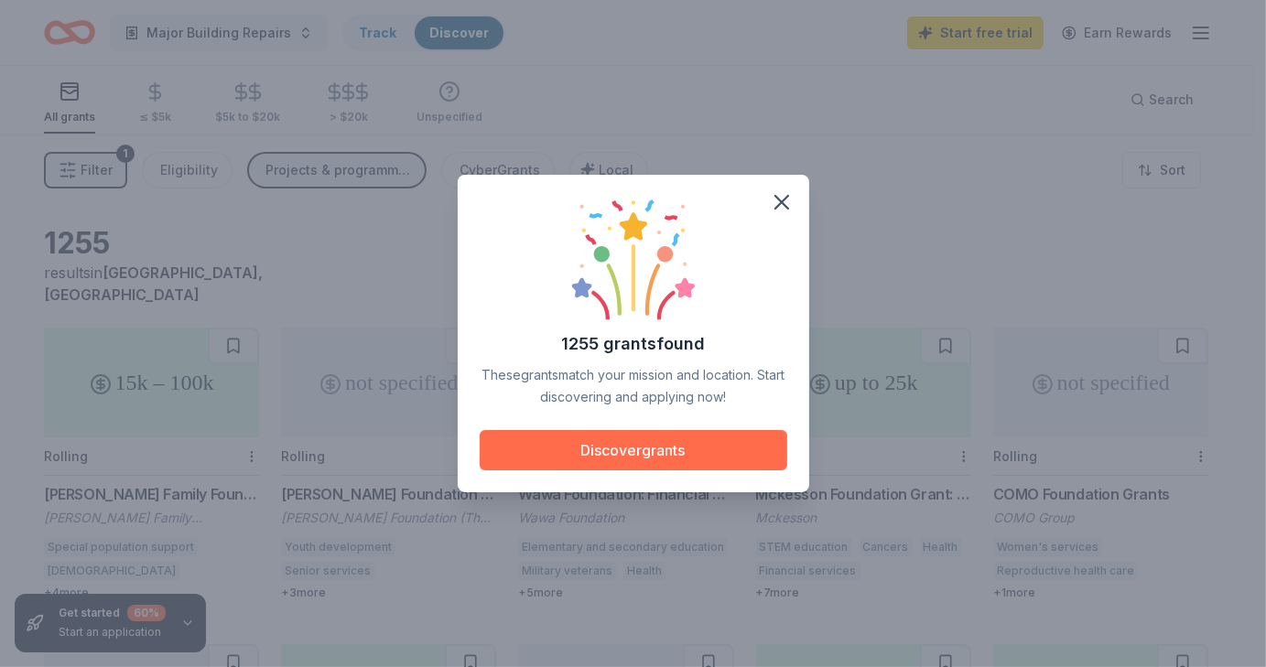
click at [723, 444] on button "Discover grants" at bounding box center [634, 450] width 308 height 40
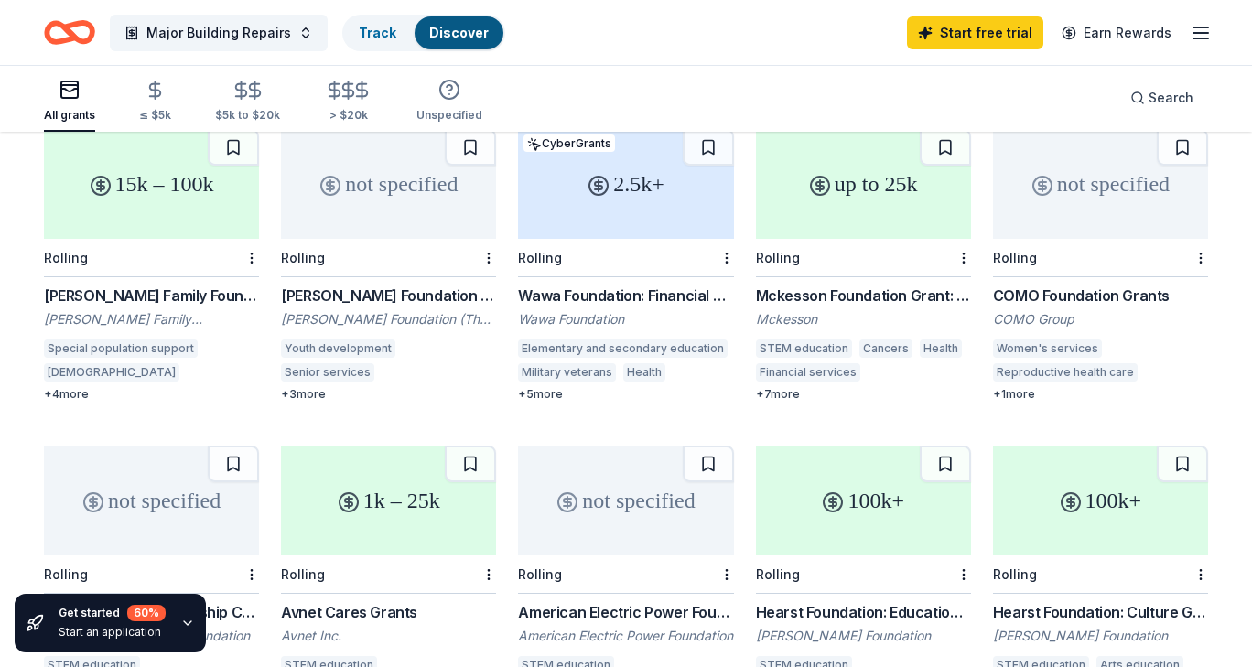
scroll to position [175, 0]
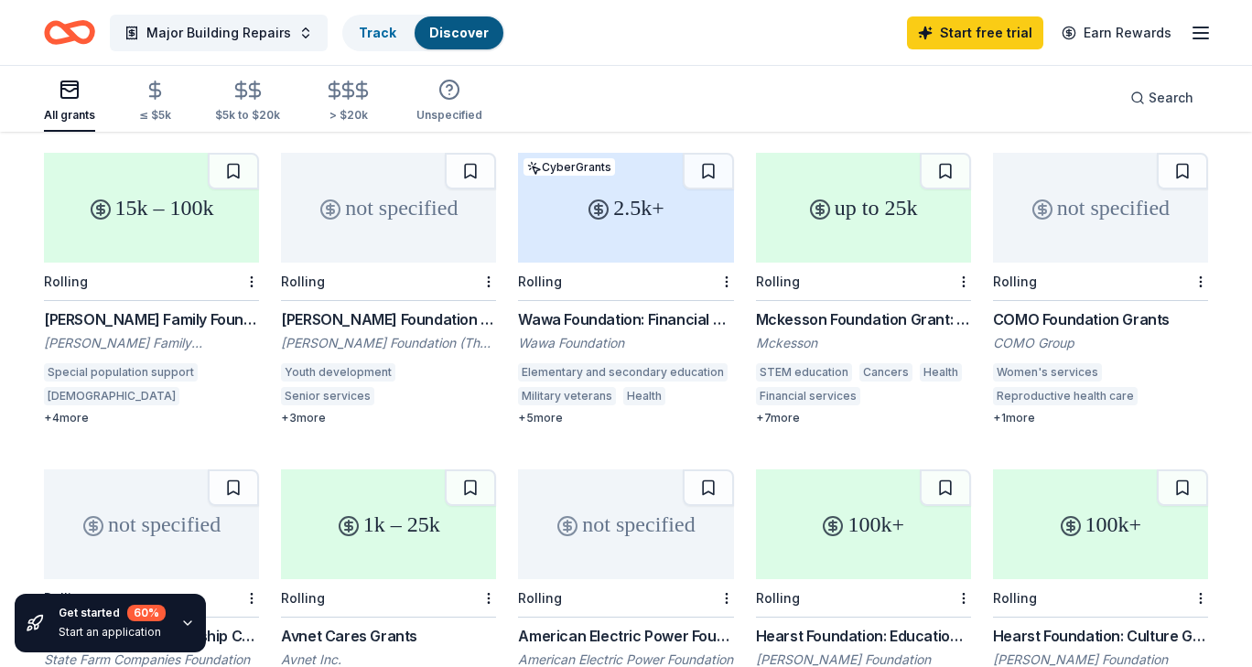
click at [198, 208] on div "15k – 100k" at bounding box center [151, 208] width 215 height 110
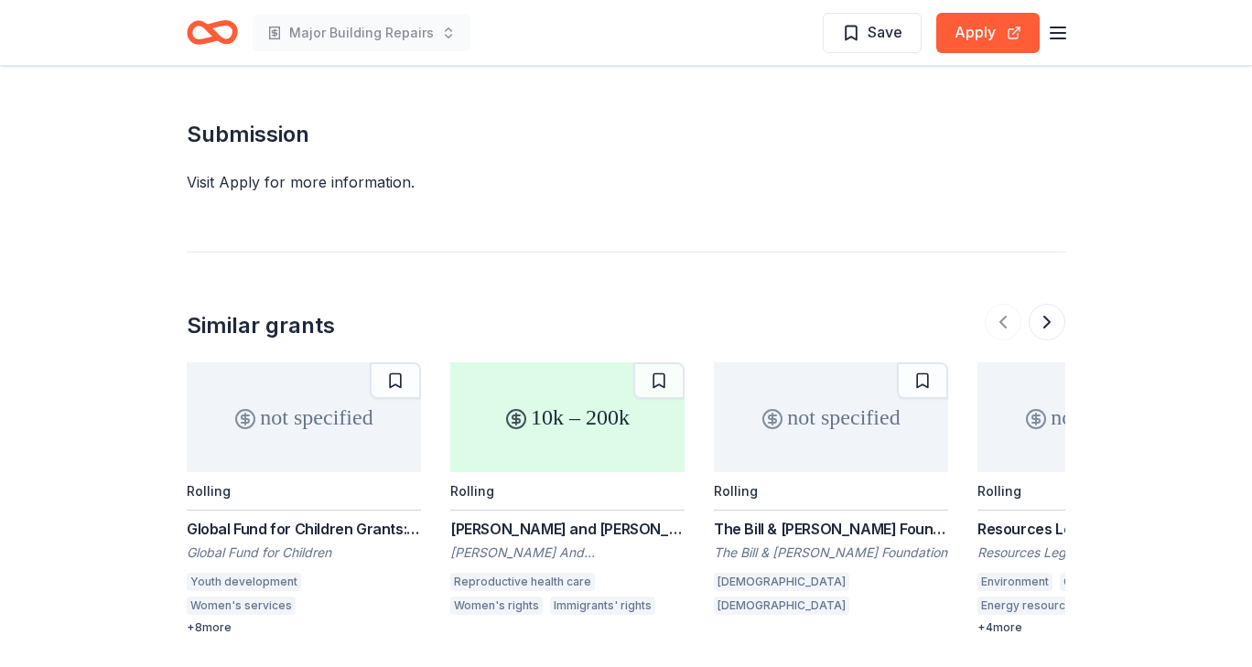
scroll to position [1968, 0]
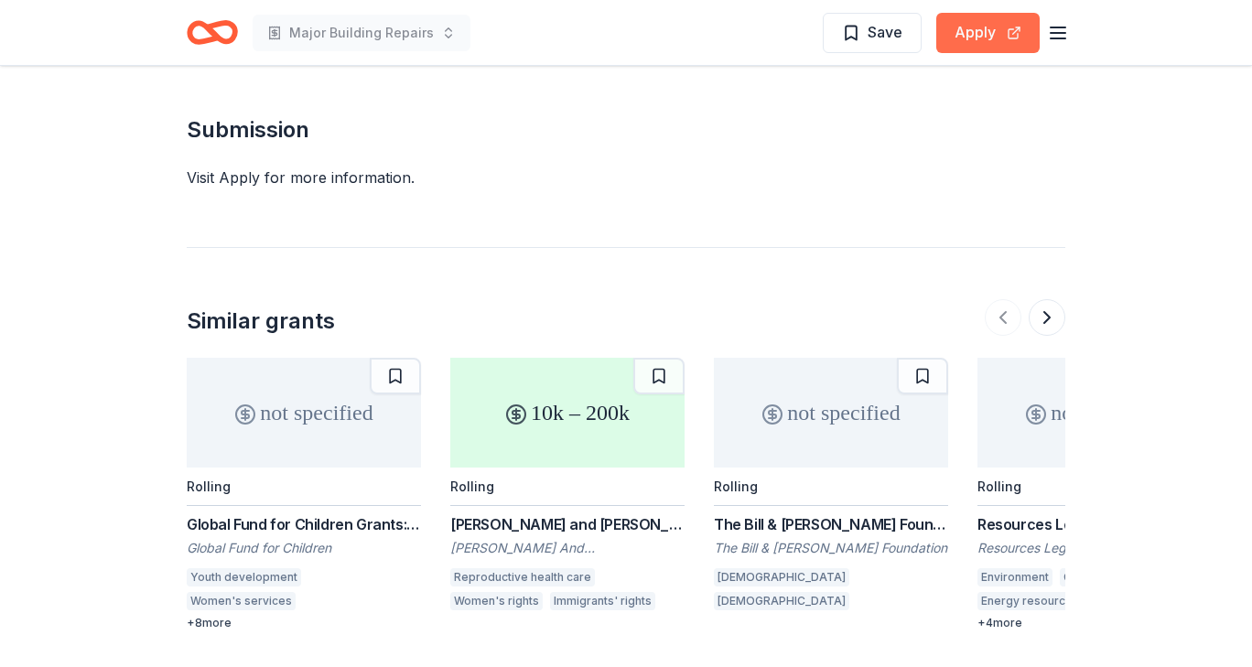
click at [992, 32] on button "Apply" at bounding box center [988, 33] width 103 height 40
